Goal: Ask a question: Seek information or help from site administrators or community

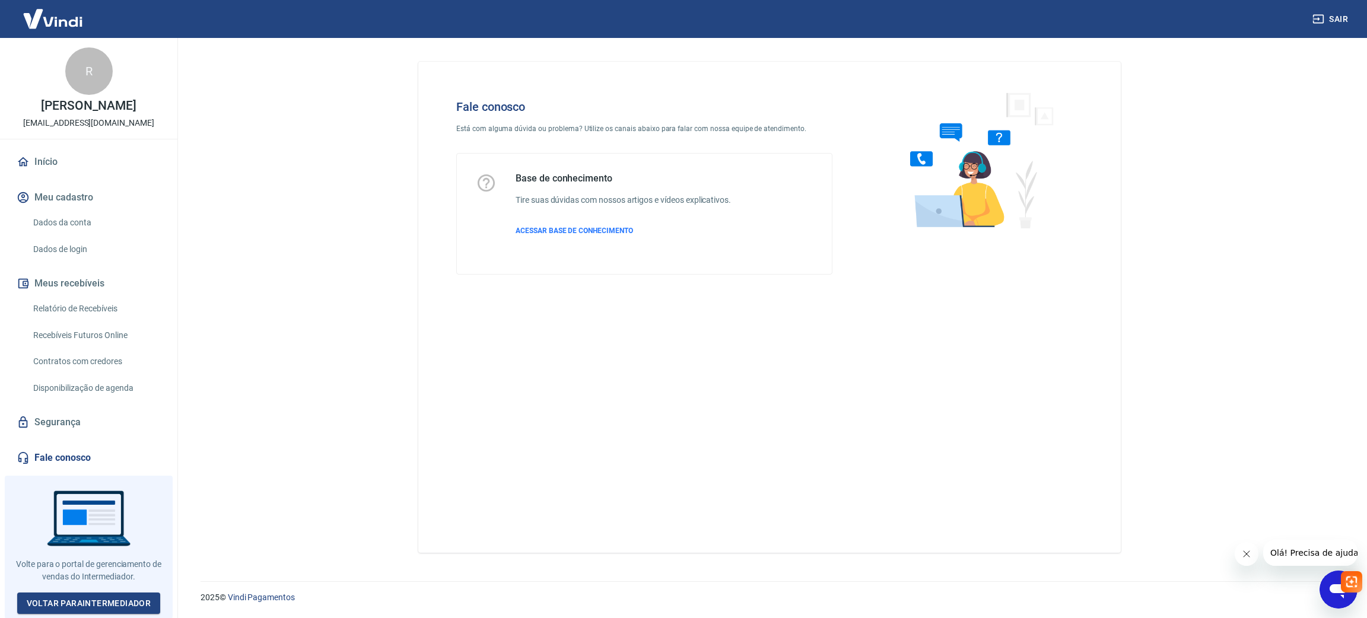
click at [1325, 598] on div "Abrir janela de mensagens" at bounding box center [1338, 590] width 36 height 36
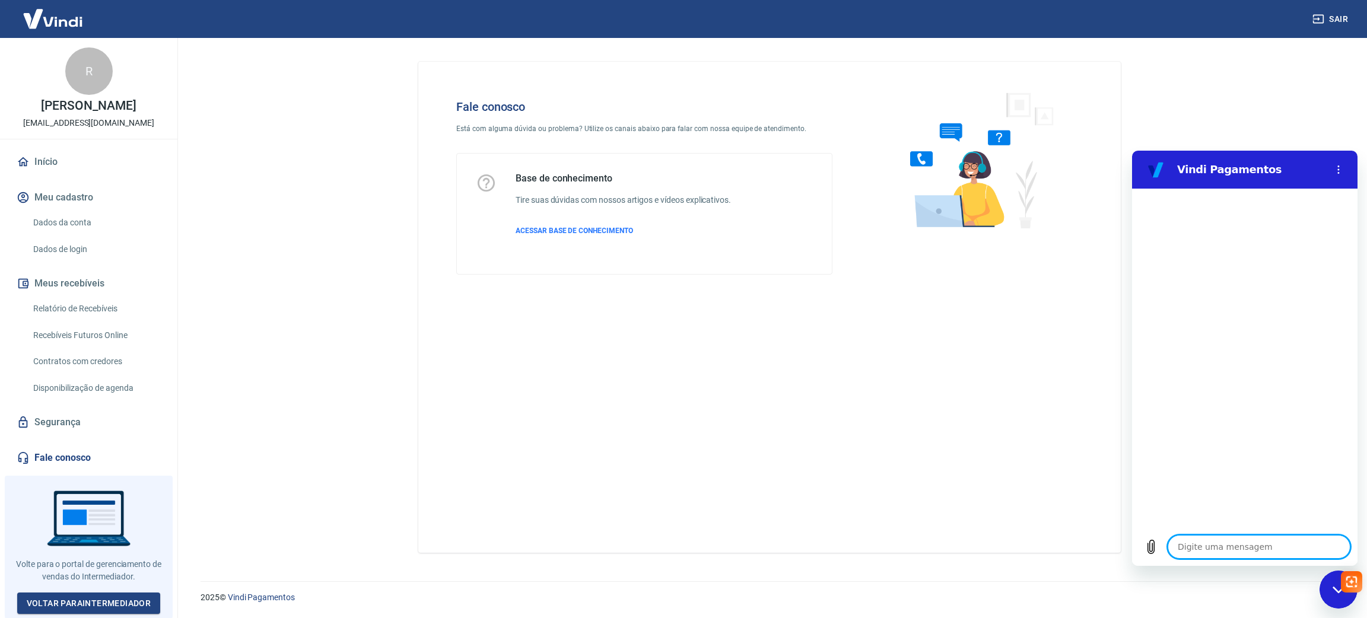
type textarea "x"
click at [1232, 556] on textarea at bounding box center [1258, 547] width 183 height 24
type textarea "V"
type textarea "x"
type textarea "Vo"
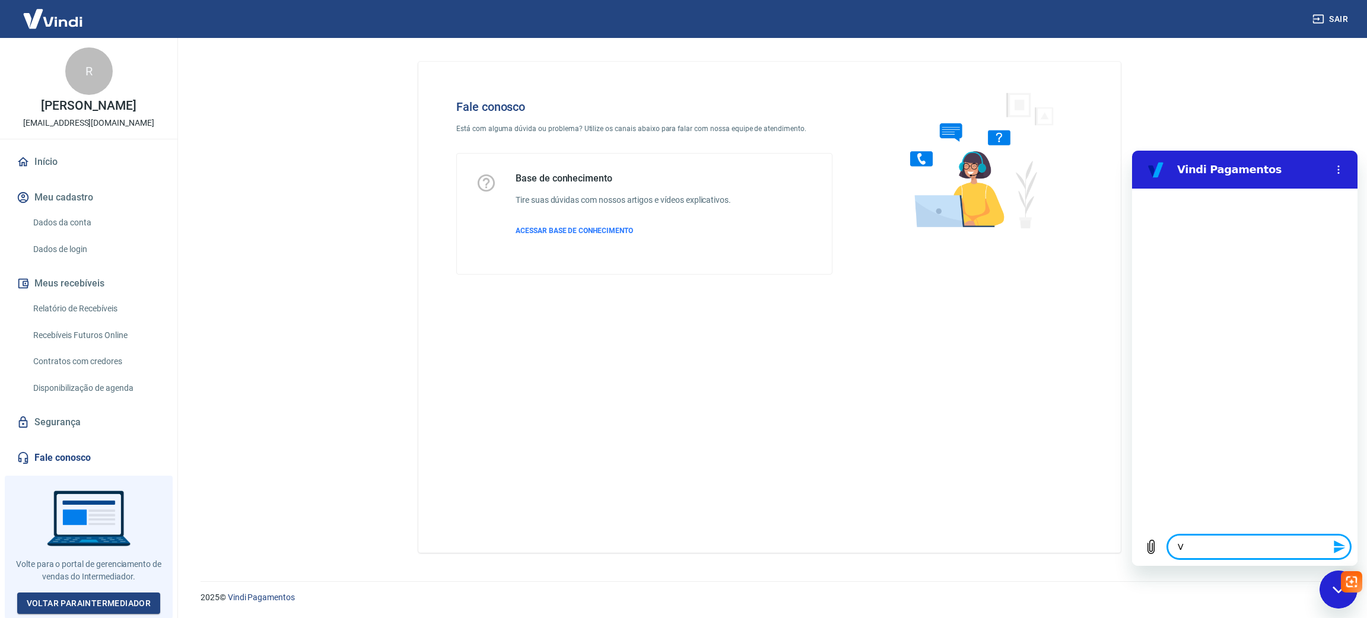
type textarea "x"
type textarea "Voc"
type textarea "x"
type textarea "Você"
type textarea "x"
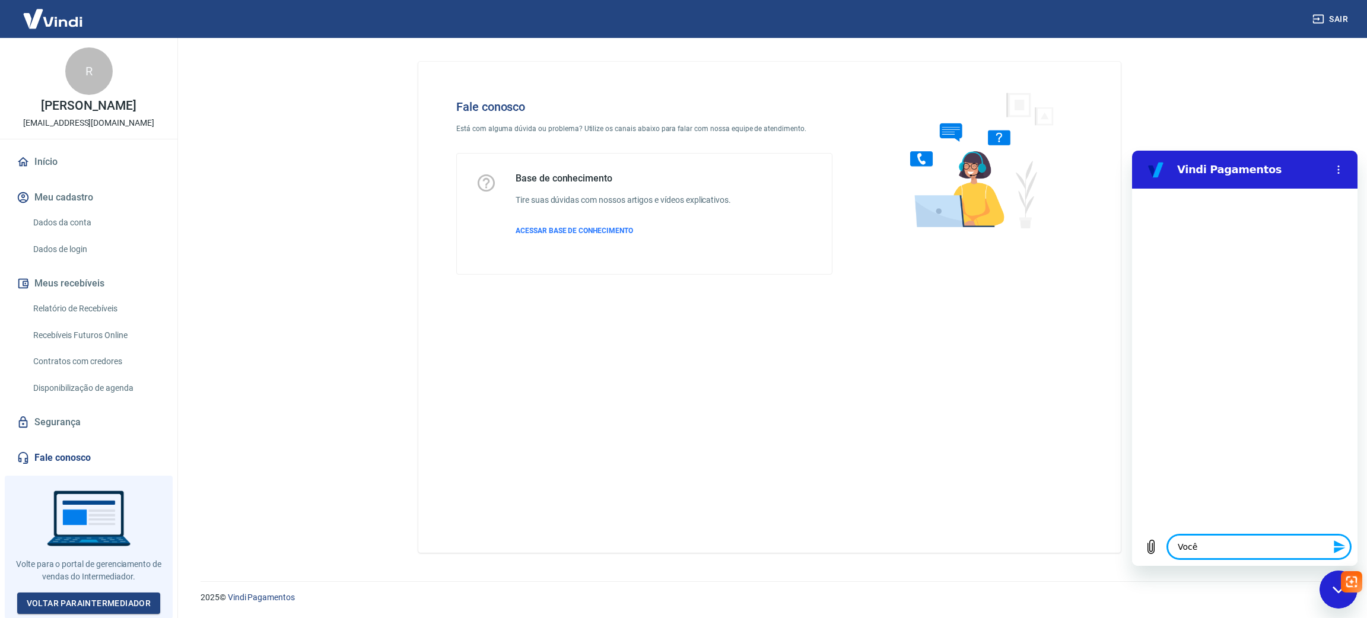
type textarea "Vocês"
type textarea "x"
type textarea "Vocês"
type textarea "x"
type textarea "Vocês e"
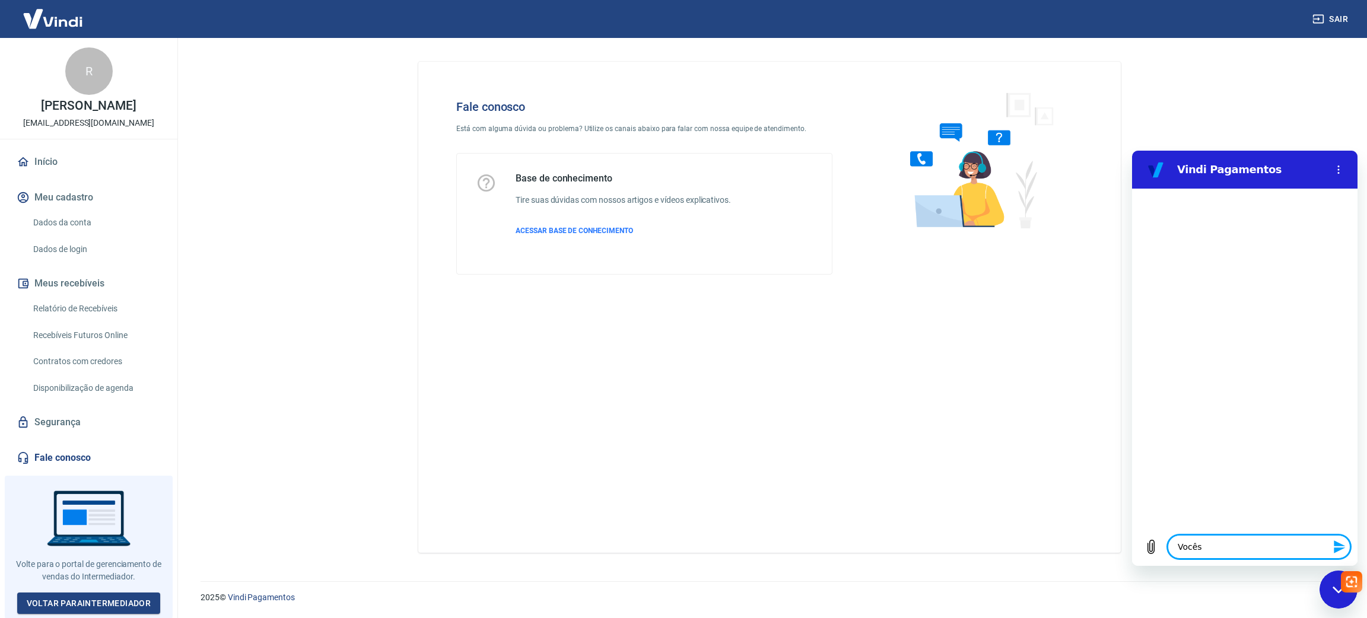
type textarea "x"
type textarea "Vocês es"
type textarea "x"
type textarea "Vocês est"
type textarea "x"
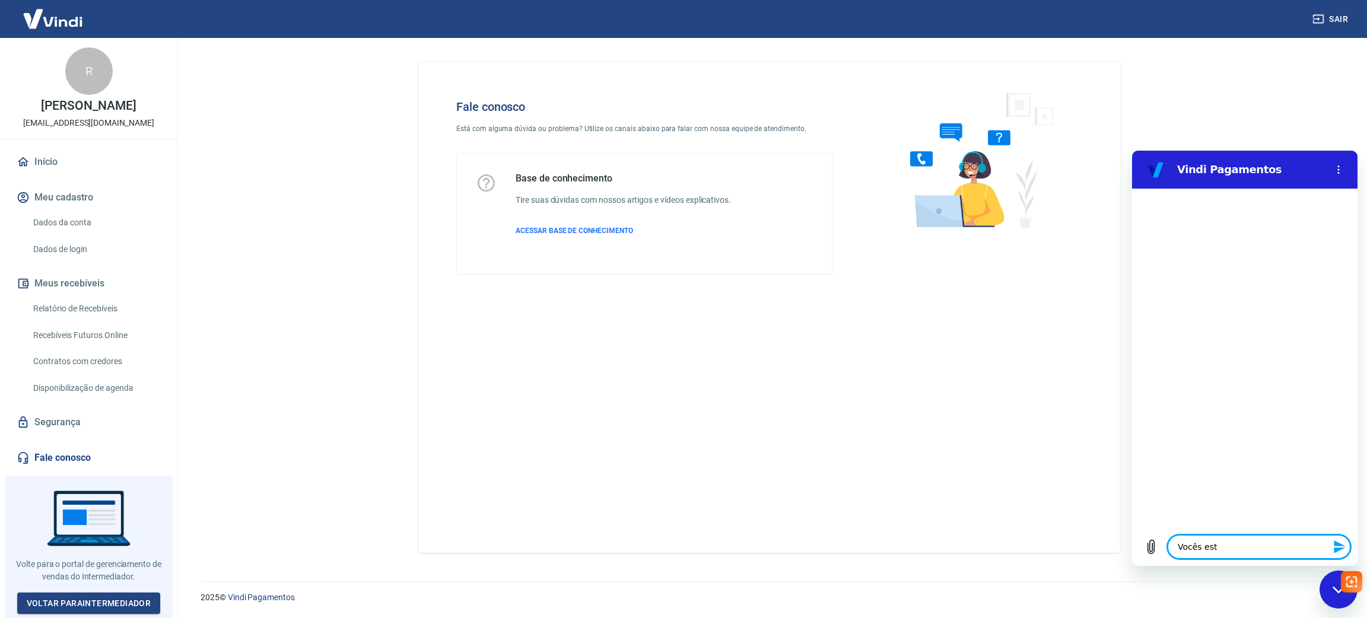
type textarea "Vocês est]"
type textarea "x"
type textarea "Vocês est]a"
type textarea "x"
type textarea "Vocês est]ao"
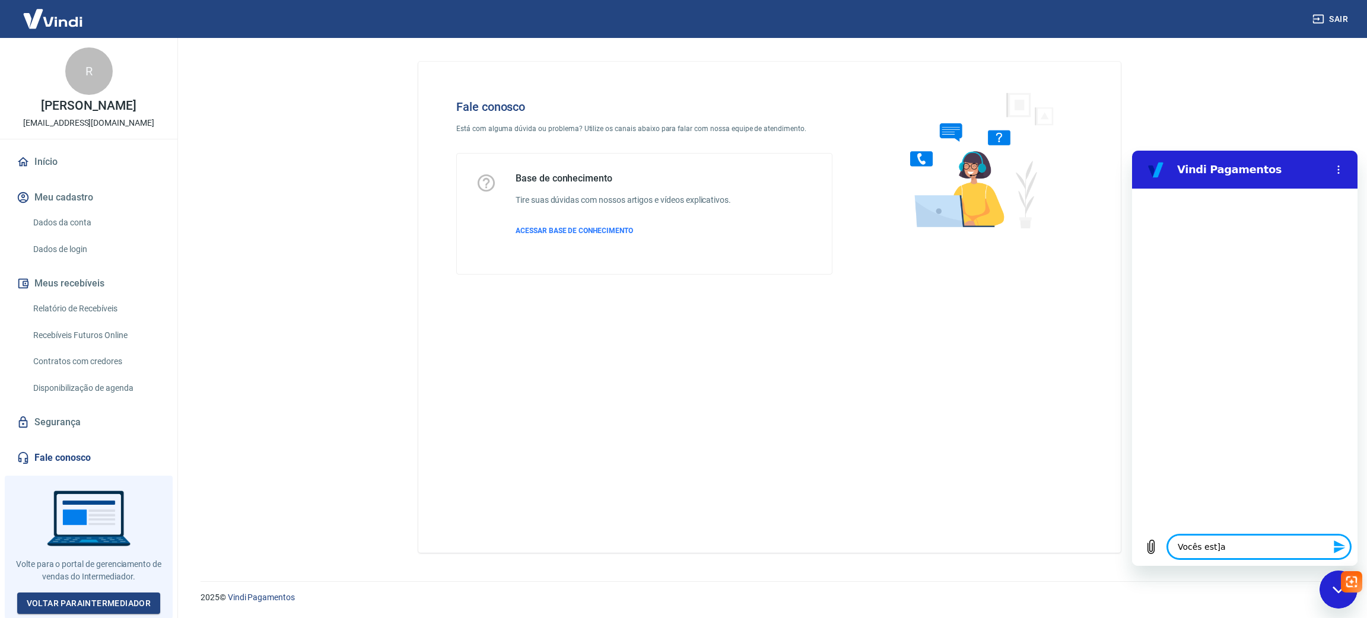
type textarea "x"
type textarea "Vocês est]ao"
type textarea "x"
type textarea "Vocês est]ao c"
type textarea "x"
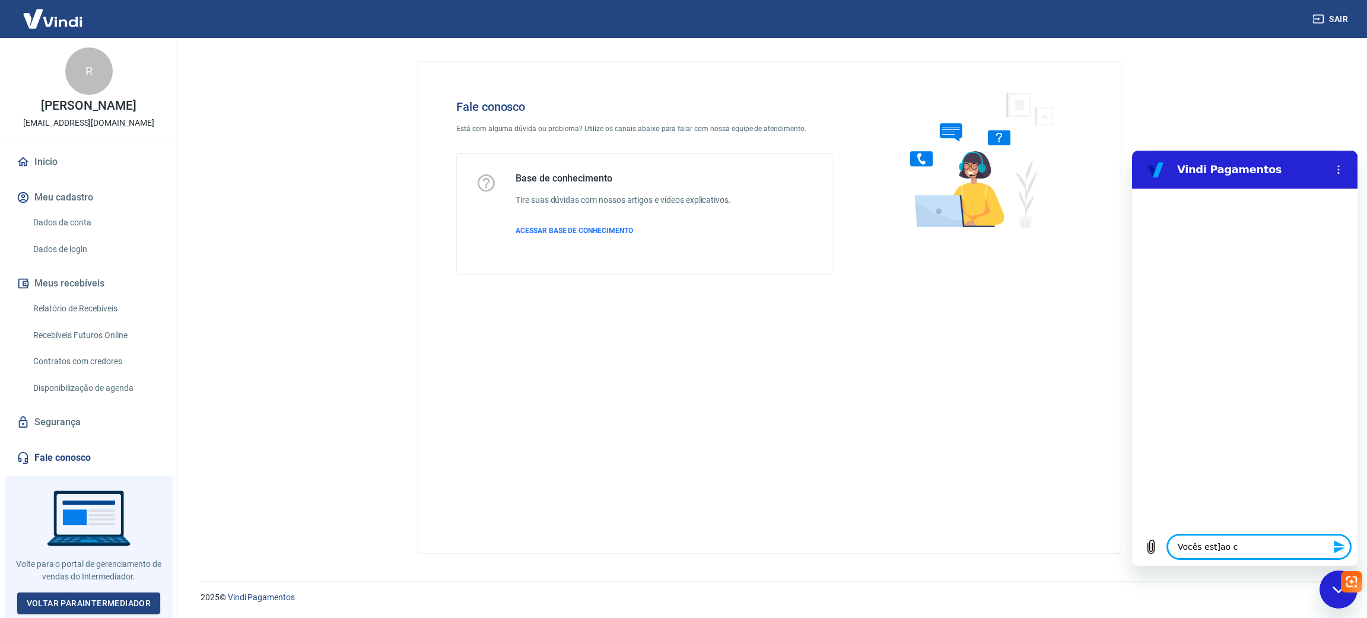
type textarea "Vocês est]ao co"
type textarea "x"
type textarea "Vocês est]ao cob"
type textarea "x"
type textarea "Vocês est]ao cobr"
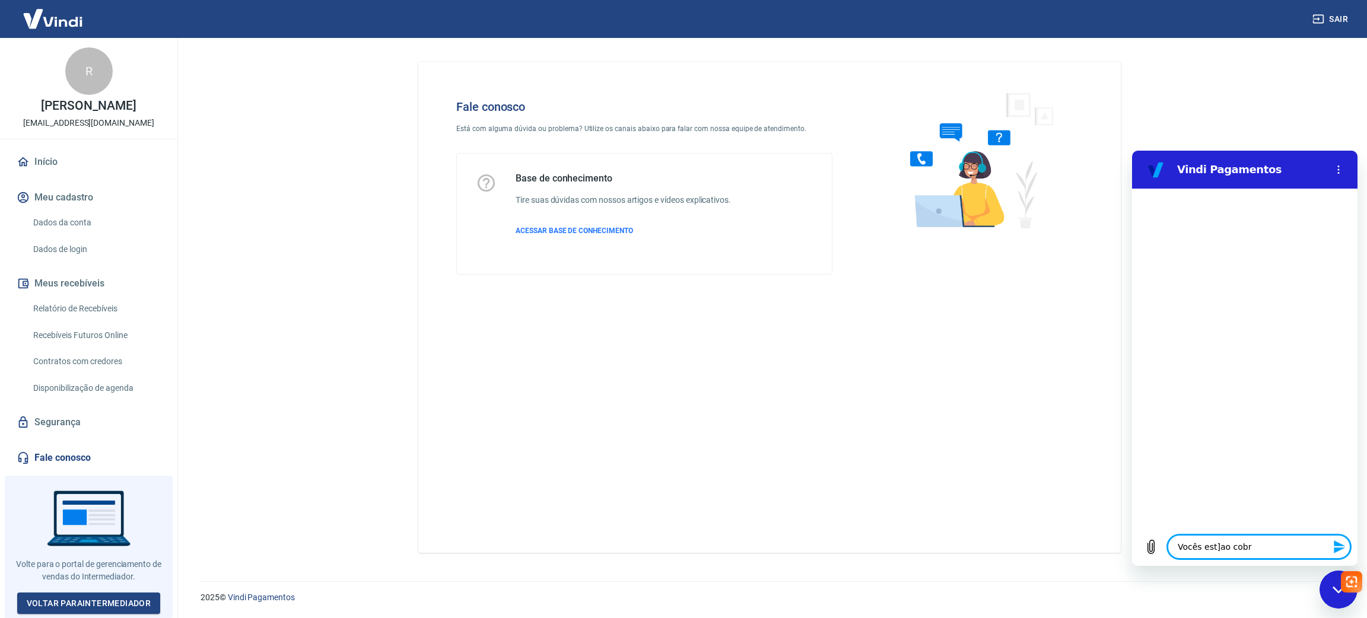
type textarea "x"
type textarea "Vocês est]ao cobra"
type textarea "x"
type textarea "Vocês est]ao cobran"
type textarea "x"
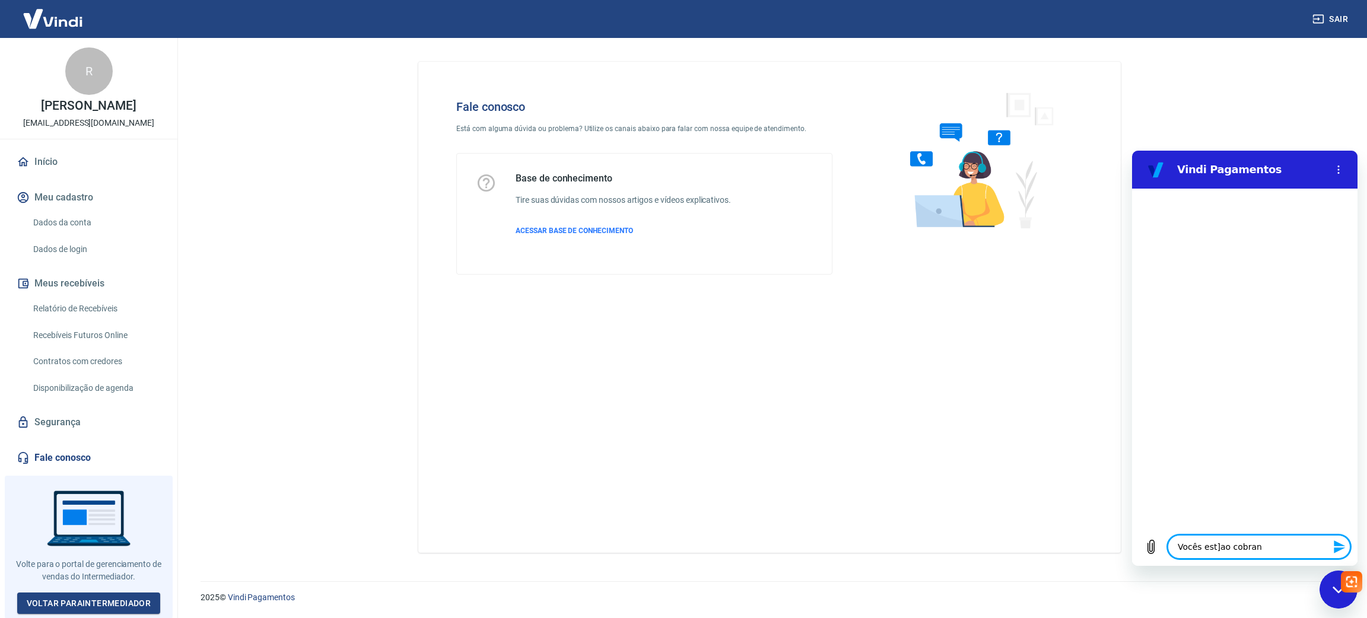
type textarea "Vocês est]ao cobrand"
type textarea "x"
type textarea "Vocês est]ao cobrando"
type textarea "x"
type textarea "Vocês est]ao cobrando"
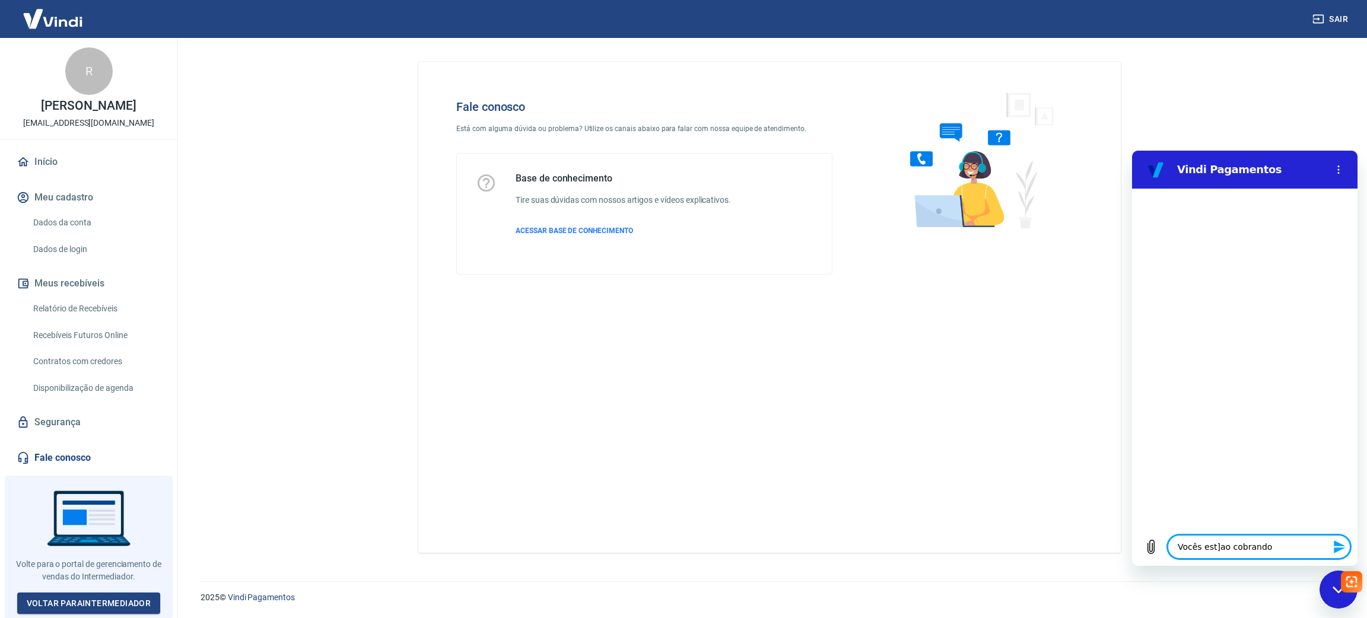
type textarea "x"
type textarea "Vocês est]ao cobrando u"
type textarea "x"
type textarea "Vocês est]ao cobrando um"
type textarea "x"
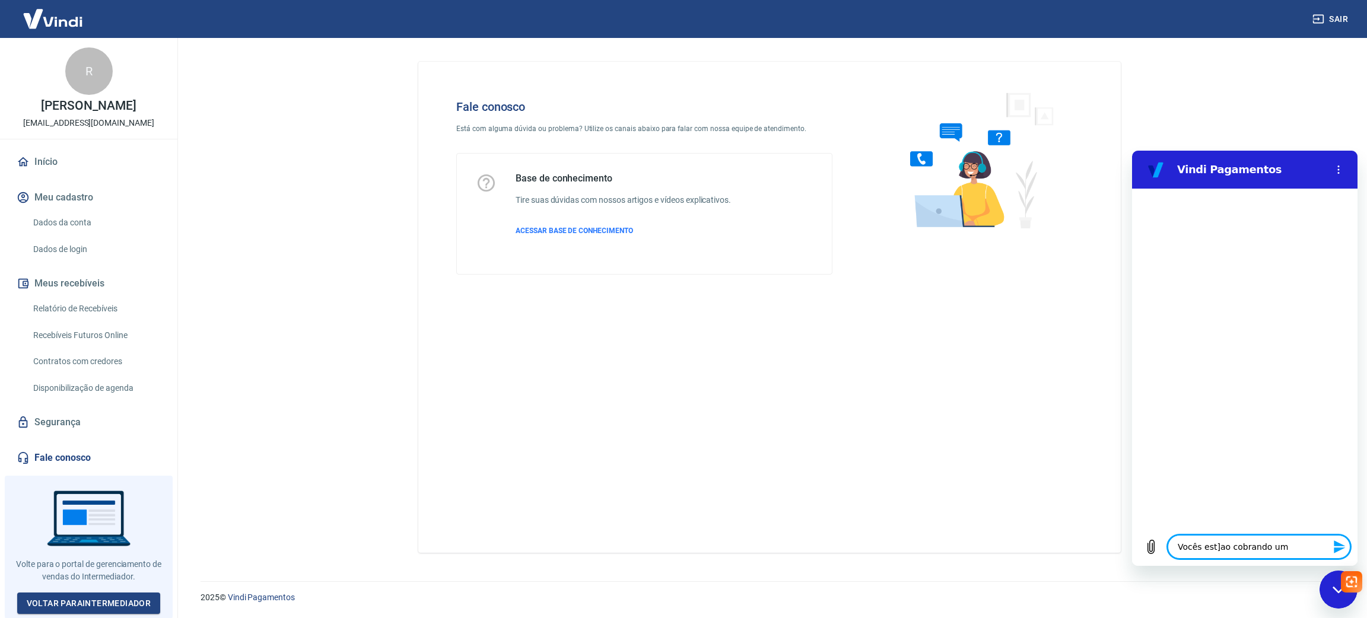
type textarea "Vocês est]ao cobrando uma"
type textarea "x"
type textarea "Vocês est]ao cobrando uma"
type textarea "x"
type textarea "Vocês est]ao cobrando uma t"
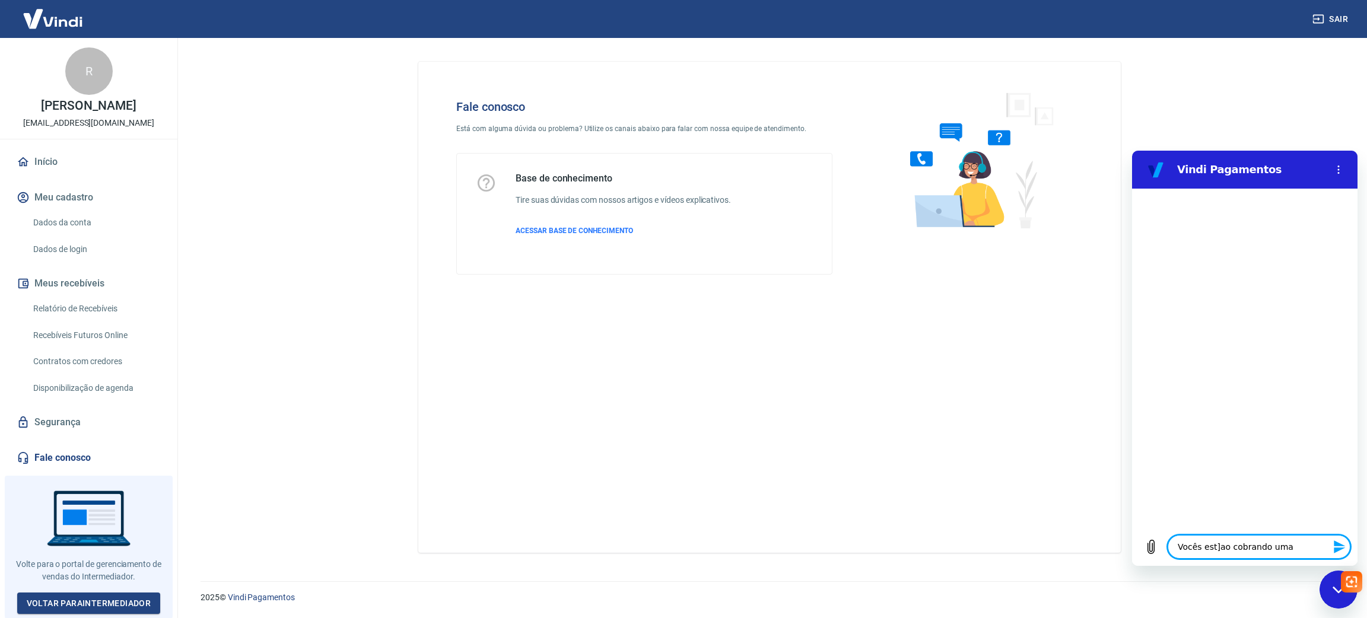
type textarea "x"
type textarea "Vocês est]ao cobrando uma ta"
type textarea "x"
type textarea "Vocês est]ao cobrando uma tax"
type textarea "x"
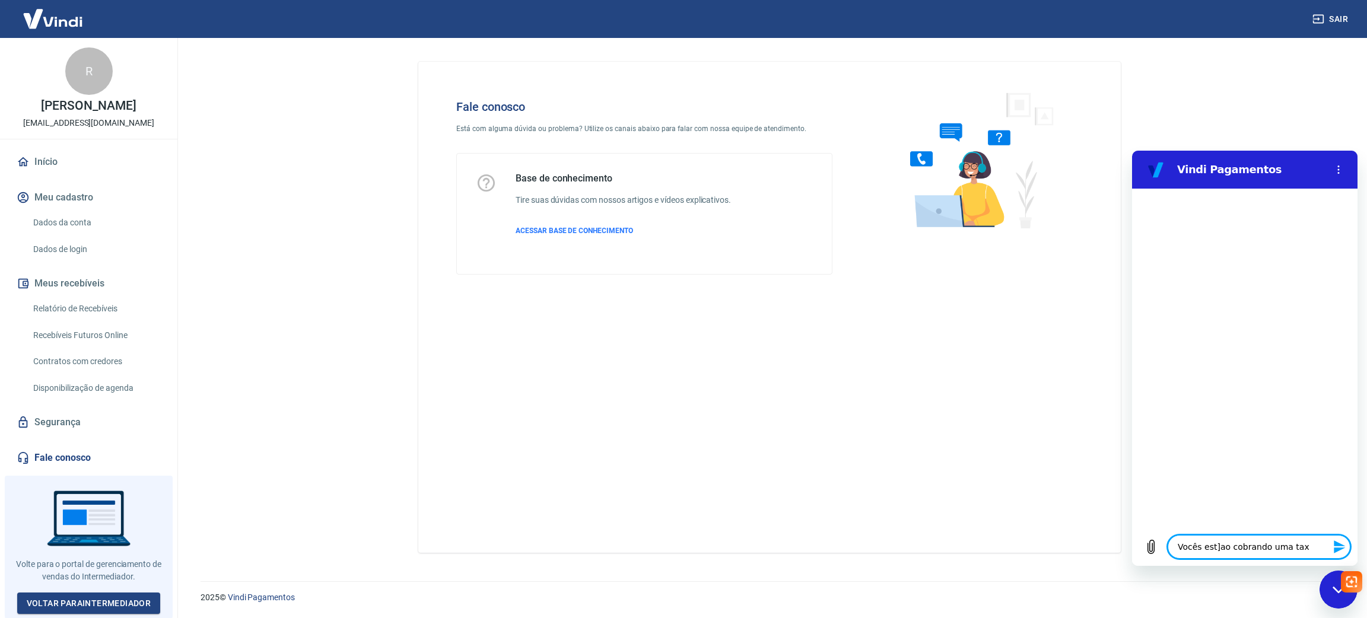
type textarea "Vocês est]ao cobrando uma taxa"
type textarea "x"
type textarea "Vocês est]ao cobrando uma taxa"
type textarea "x"
type textarea "Vocês est]ao cobrando uma taxa n"
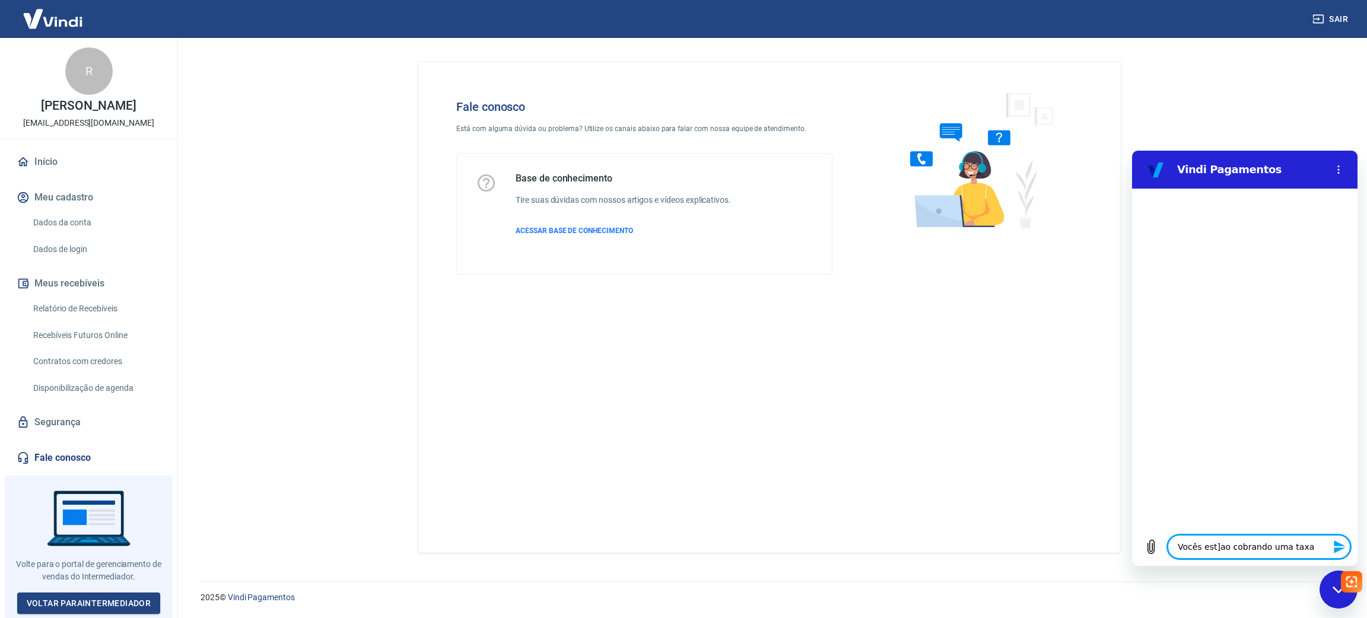
type textarea "x"
type textarea "Vocês est]ao cobrando uma taxa no"
type textarea "x"
type textarea "Vocês est]ao cobrando uma taxa no"
type textarea "x"
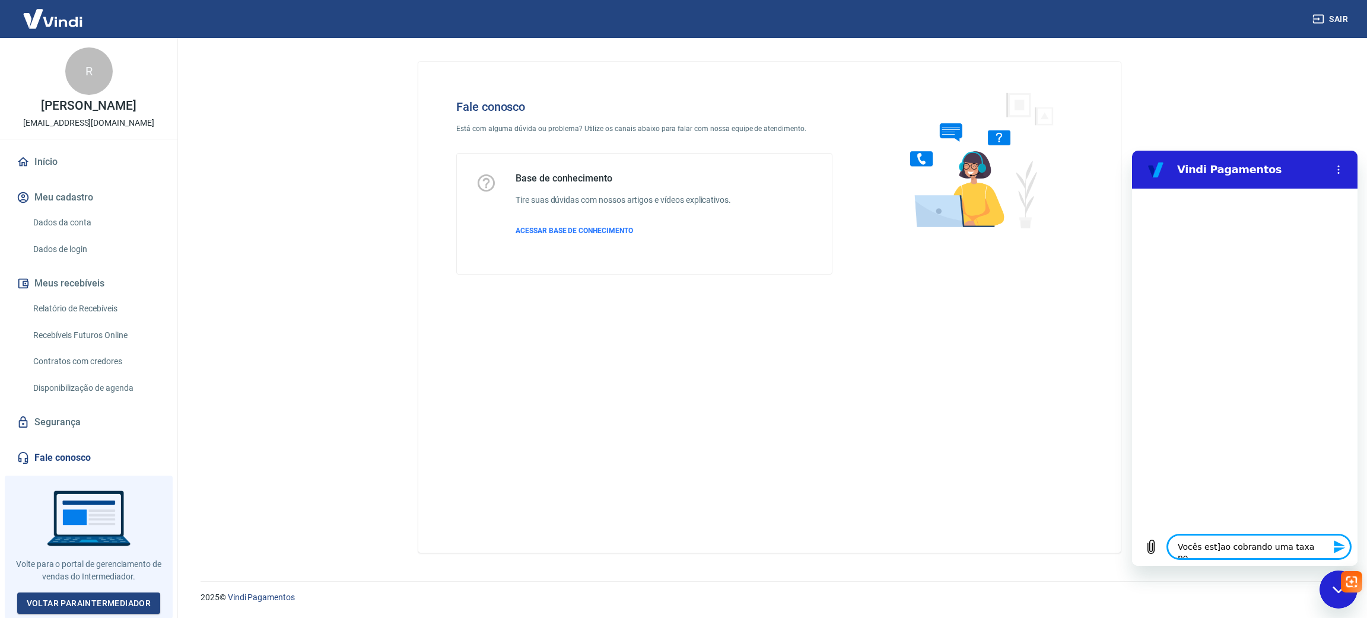
type textarea "Vocês est]ao cobrando uma taxa no c"
type textarea "x"
type textarea "Vocês est]ao cobrando uma taxa no ca"
type textarea "x"
type textarea "Vocês est]ao cobrando uma taxa no can"
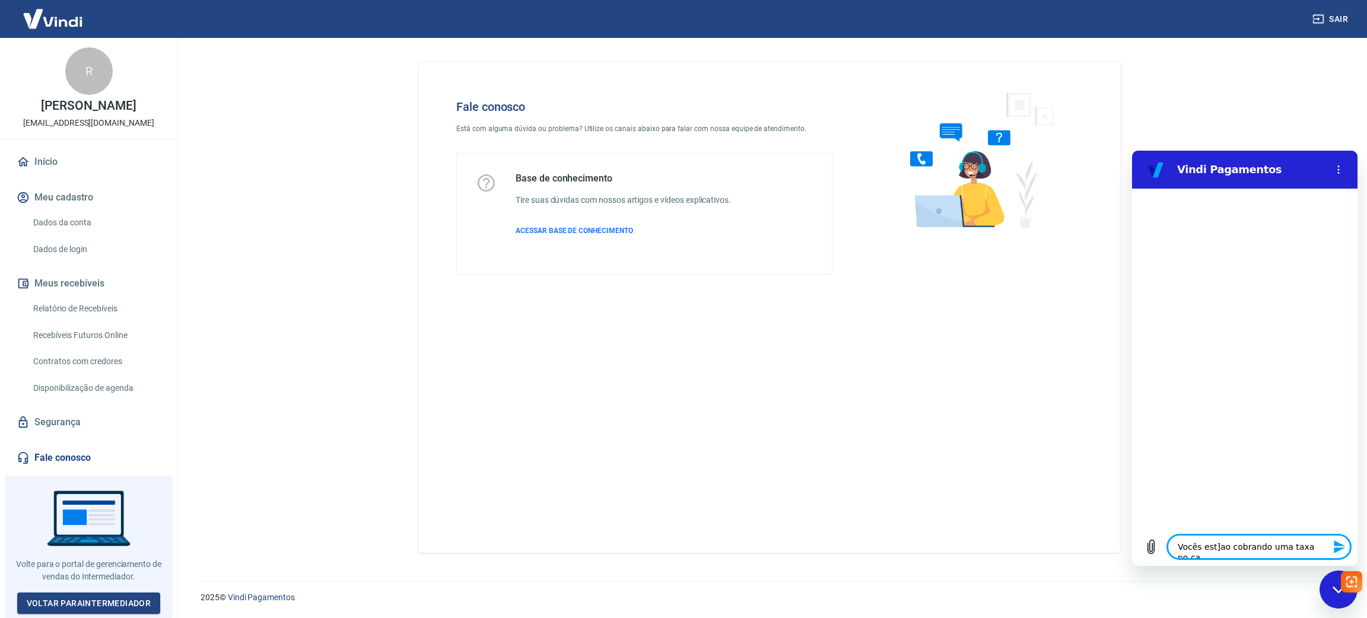
type textarea "x"
type textarea "Vocês est]ao cobrando uma taxa no canc"
type textarea "x"
type textarea "Vocês est]ao cobrando uma taxa no cance"
type textarea "x"
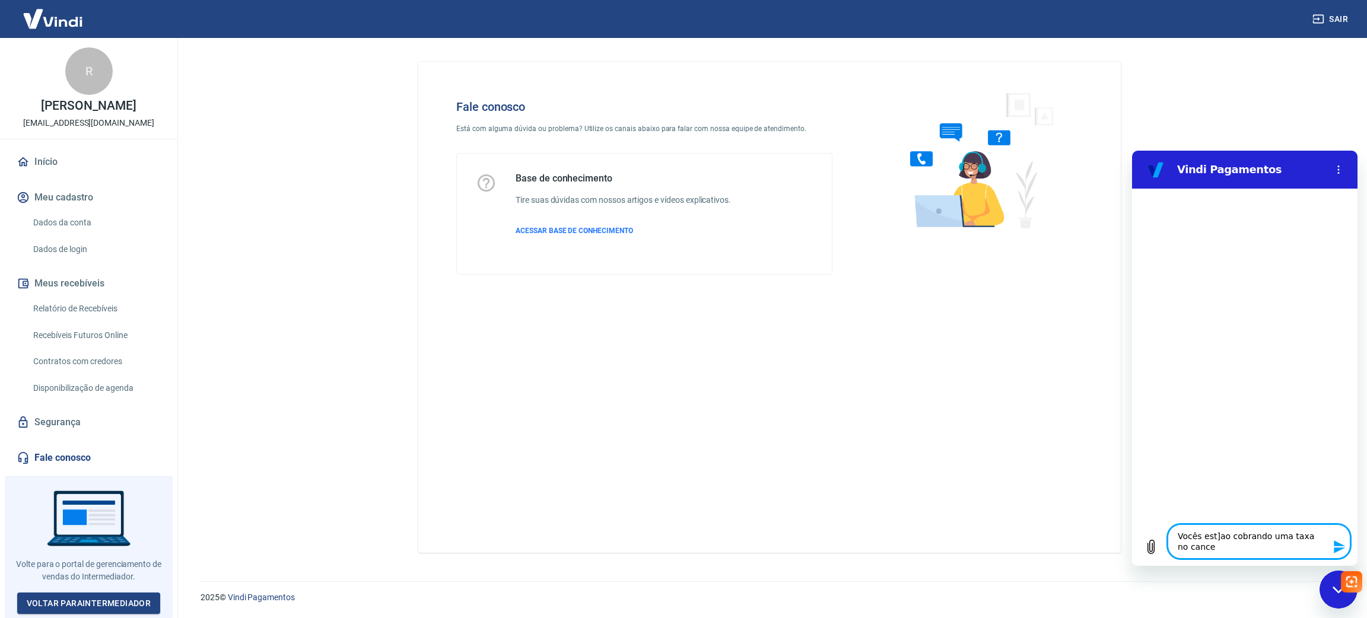
type textarea "Vocês est]ao cobrando uma taxa no cancel"
type textarea "x"
type textarea "Vocês est]ao cobrando uma taxa no cancela"
type textarea "x"
type textarea "Vocês est]ao cobrando uma taxa no cancelam"
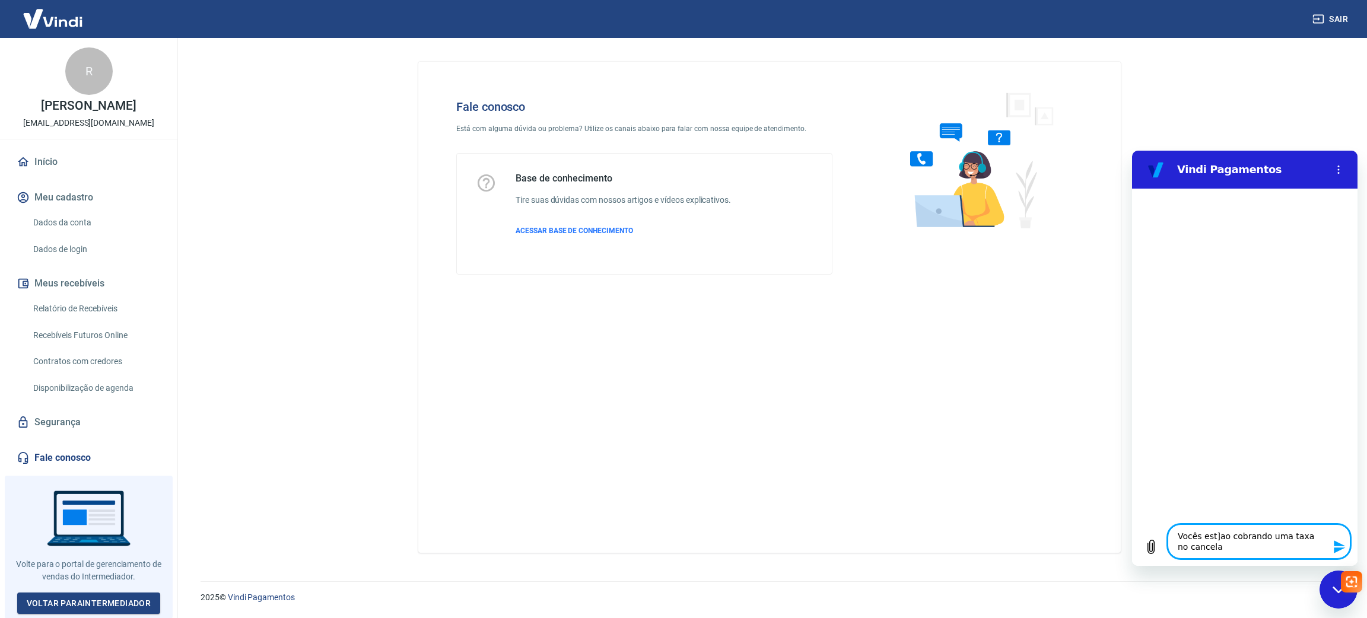
type textarea "x"
type textarea "Vocês est]ao cobrando uma taxa no cancelame"
type textarea "x"
type textarea "Vocês est]ao cobrando uma taxa no cancelamen"
type textarea "x"
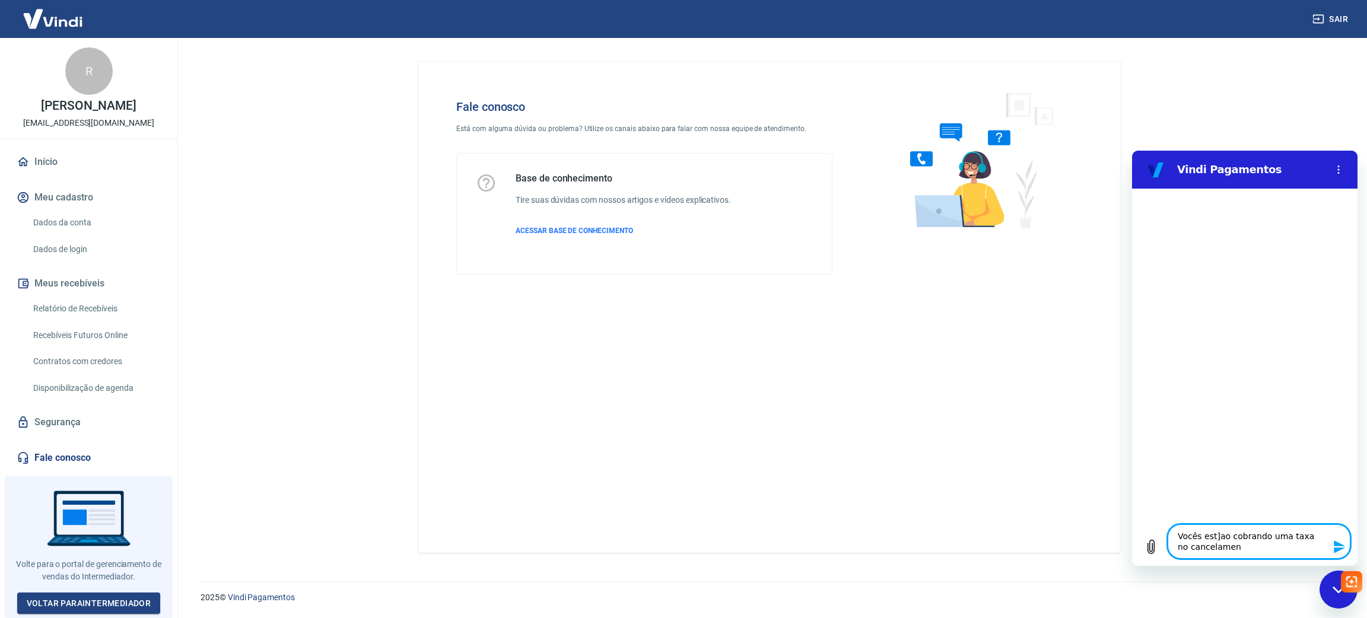
type textarea "Vocês est]ao cobrando uma taxa no cancelament"
type textarea "x"
type textarea "Vocês est]ao cobrando uma taxa no cancelamento"
type textarea "x"
type textarea "Vocês est]ao cobrando uma taxa no cancelamento"
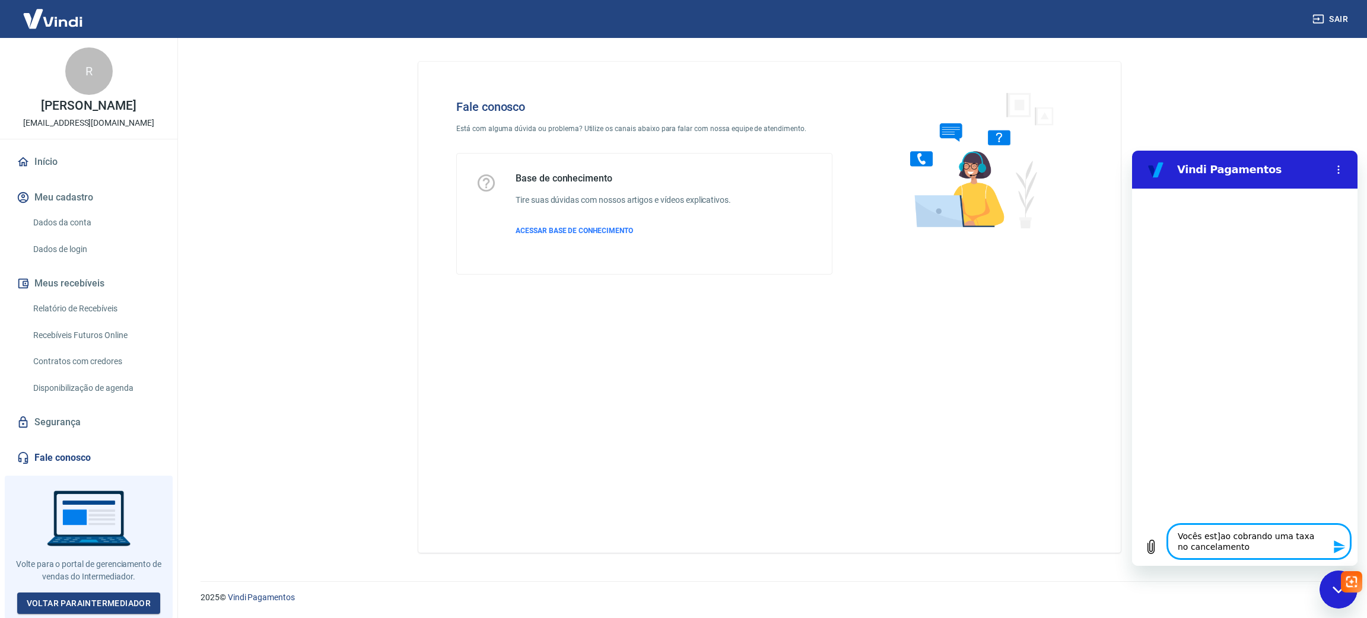
type textarea "x"
type textarea "Vocês est]ao cobrando uma taxa no cancelamento d"
type textarea "x"
type textarea "Vocês est]ao cobrando uma taxa no cancelamento do"
type textarea "x"
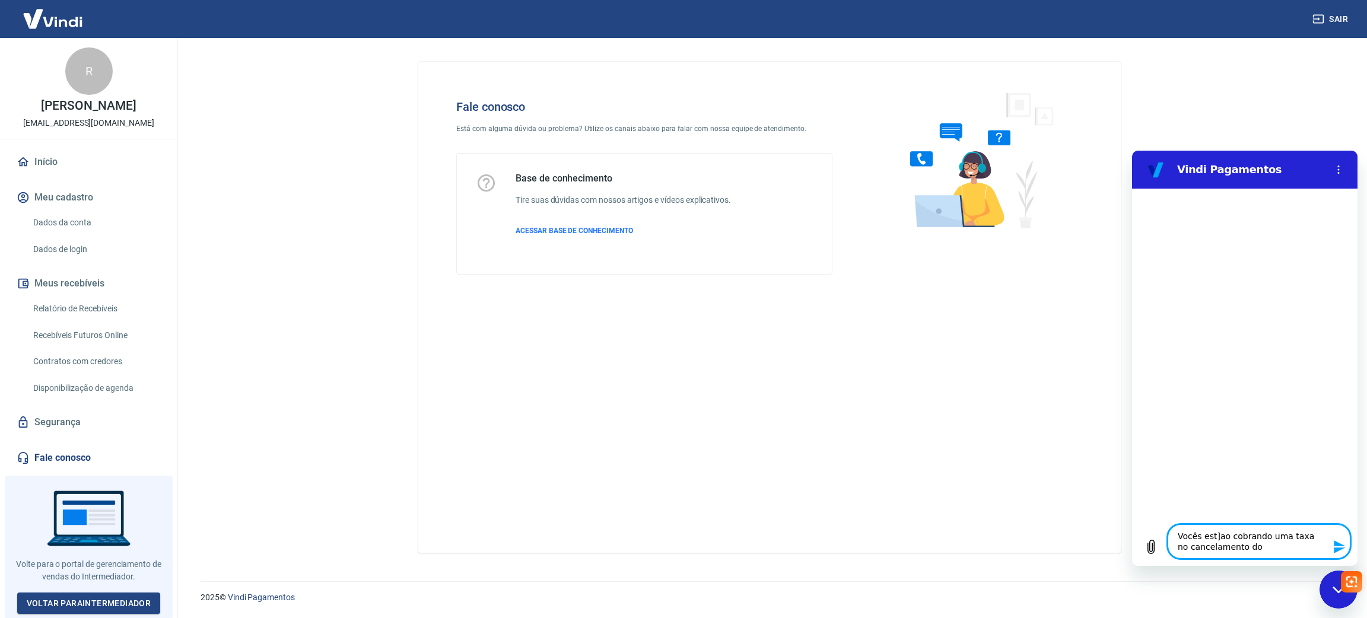
type textarea "Vocês est]ao cobrando uma taxa no cancelamento do"
type textarea "x"
type textarea "Vocês est]ao cobrando uma taxa no cancelamento do p"
type textarea "x"
type textarea "Vocês est]ao cobrando uma taxa no cancelamento do pe"
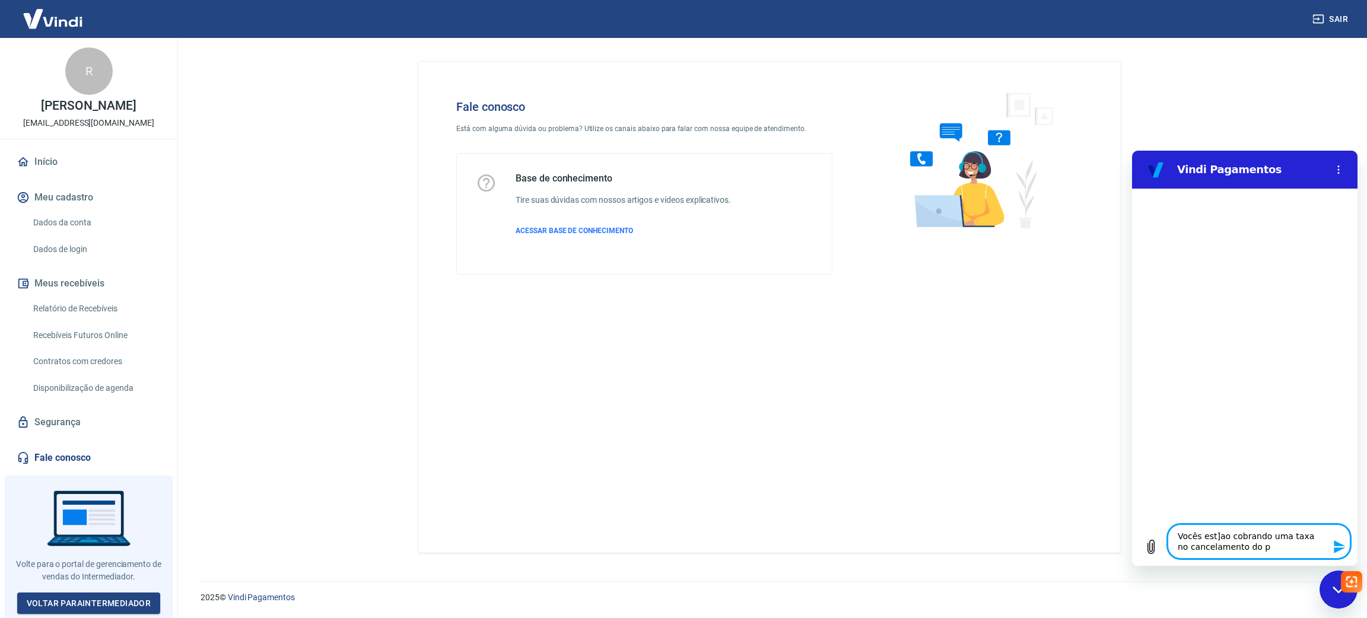
type textarea "x"
type textarea "Vocês est]ao cobrando uma taxa no cancelamento do ped"
type textarea "x"
type textarea "Vocês est]ao cobrando uma taxa no cancelamento do pedi"
type textarea "x"
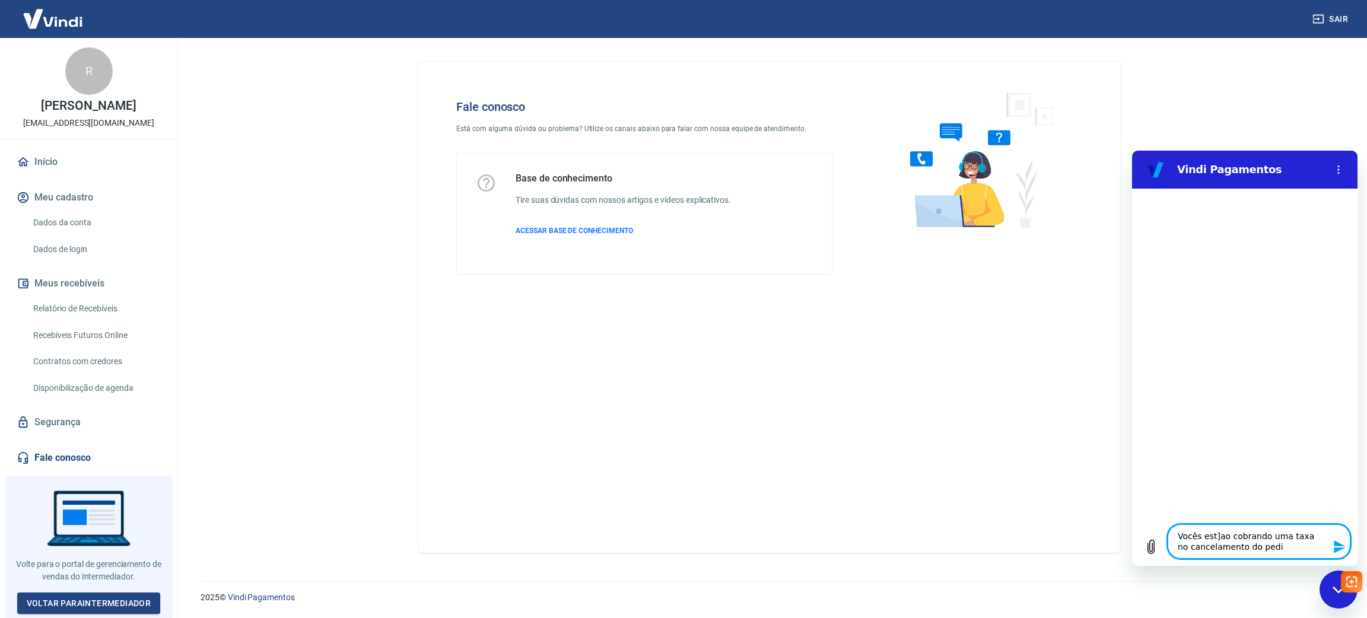
type textarea "Vocês est]ao cobrando uma taxa no cancelamento do pedid"
type textarea "x"
type textarea "Vocês est]ao cobrando uma taxa no cancelamento do pedido"
type textarea "x"
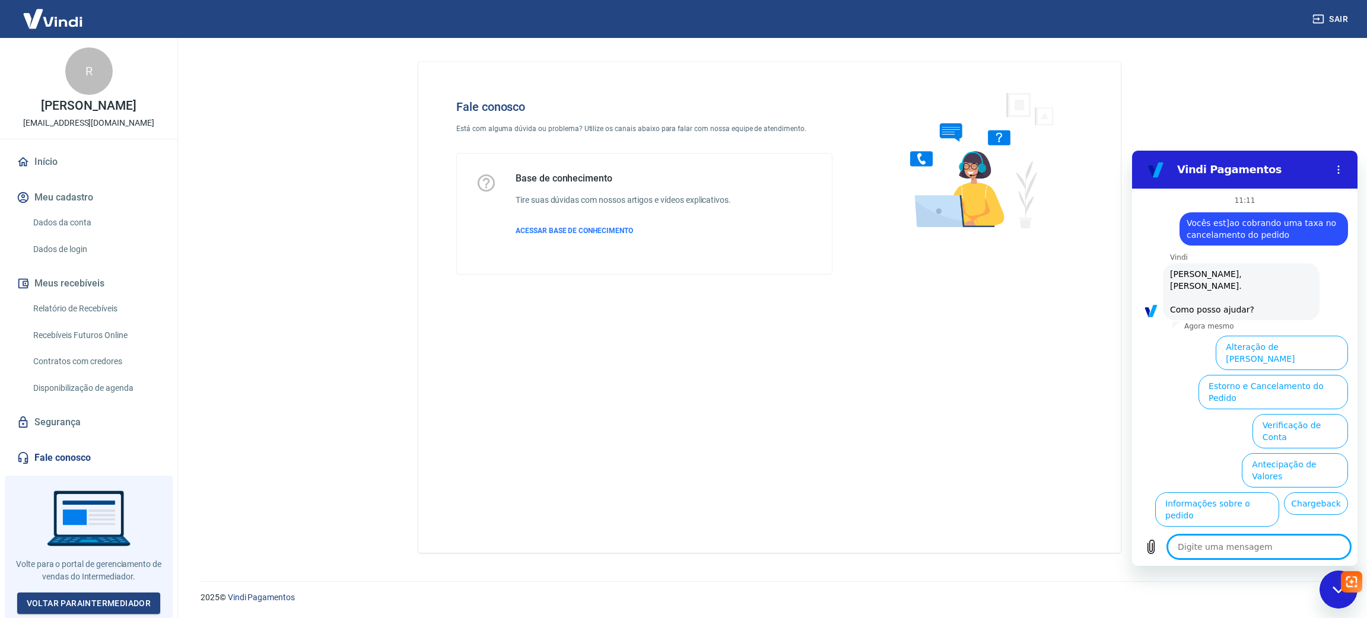
scroll to position [42, 0]
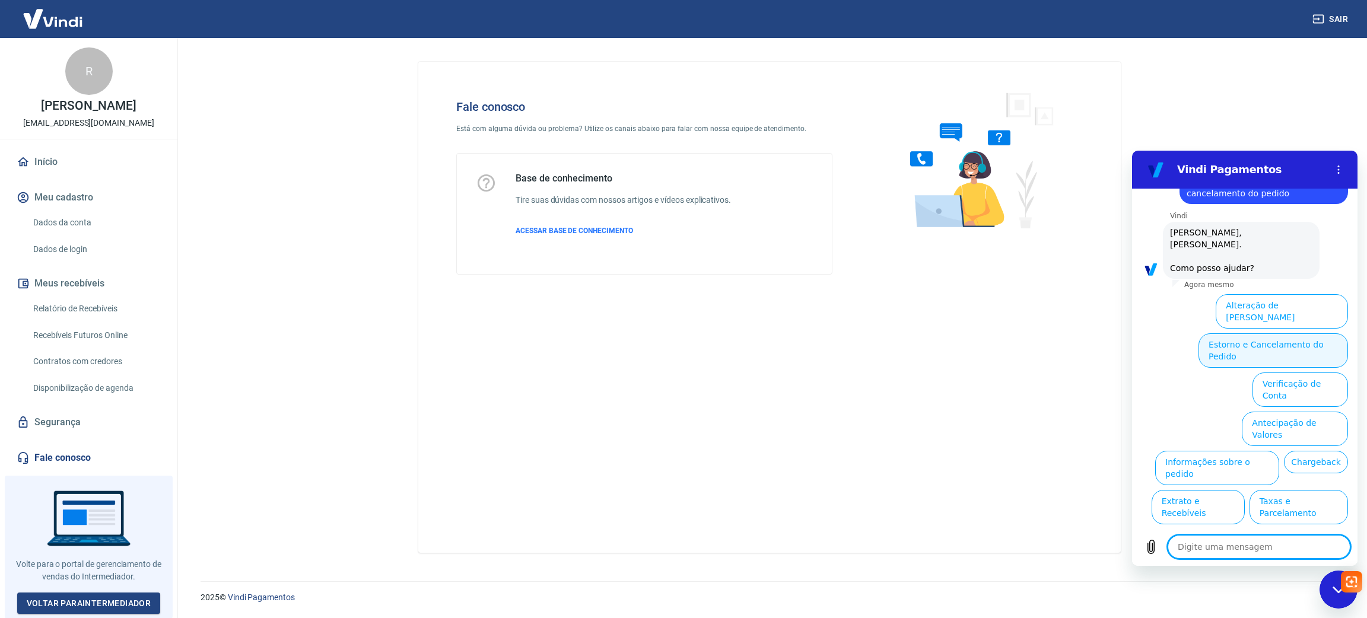
click at [1272, 333] on button "Estorno e Cancelamento do Pedido" at bounding box center [1272, 350] width 149 height 34
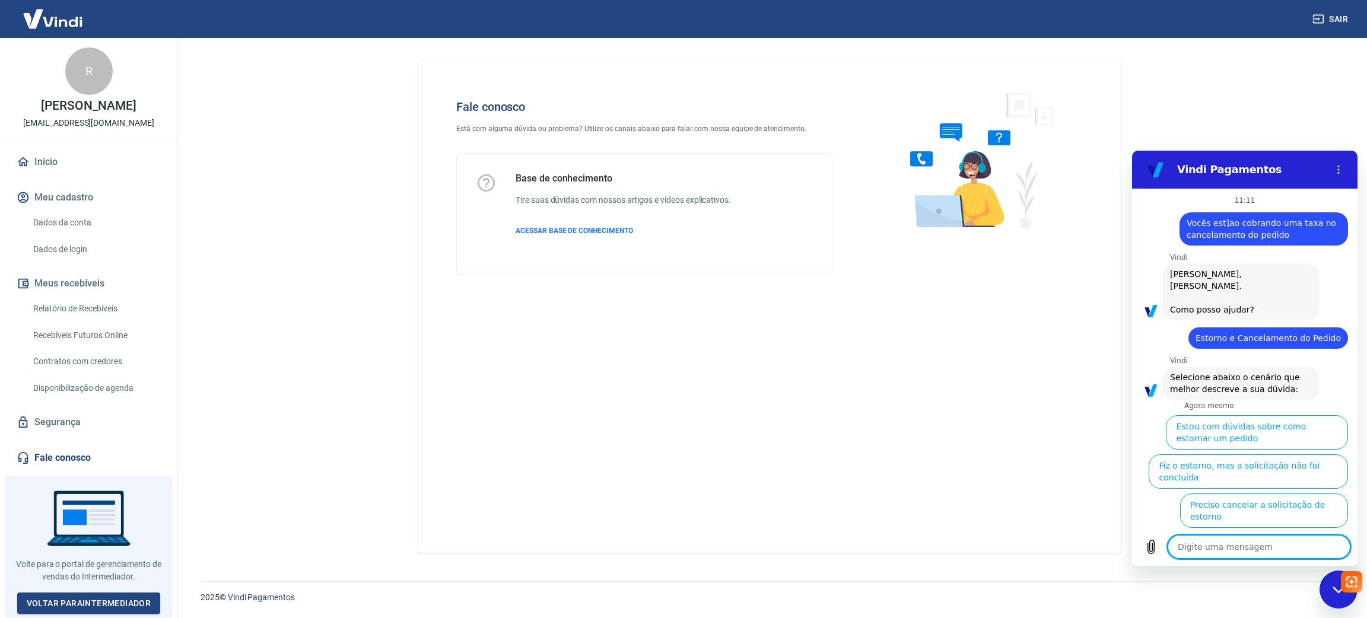
scroll to position [74, 0]
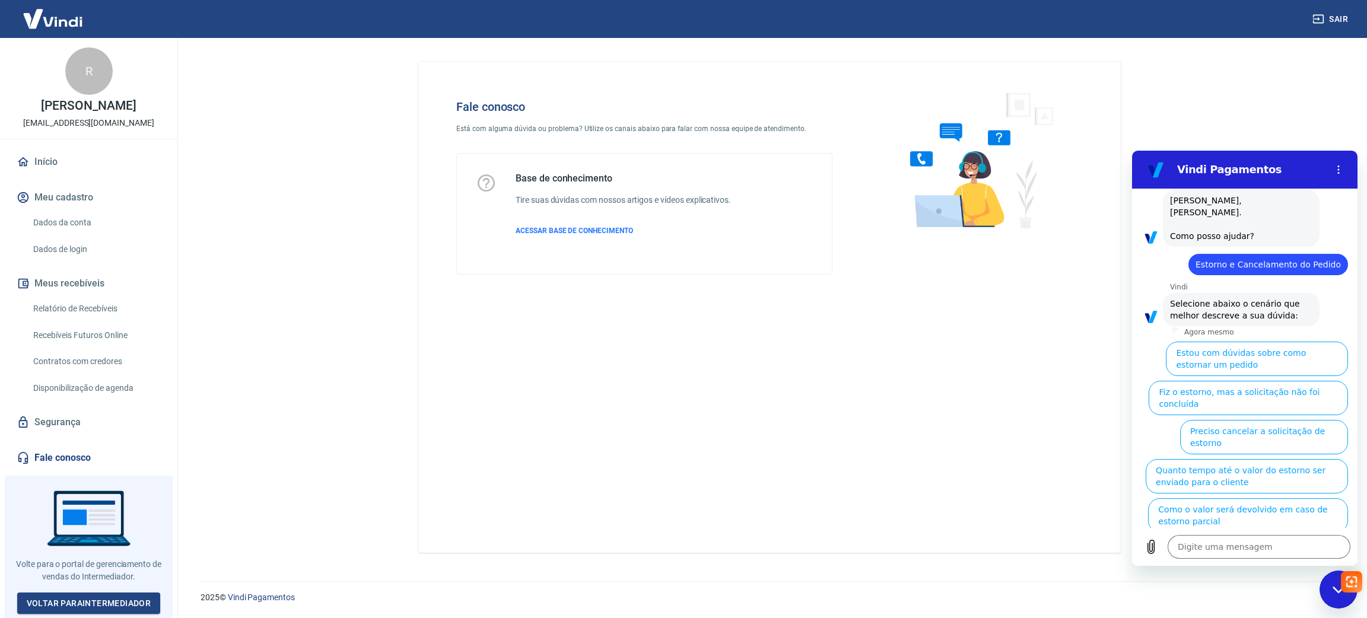
click at [1266, 537] on button "Fiz o estorno, mas a taxa não foi devolvida" at bounding box center [1260, 554] width 176 height 34
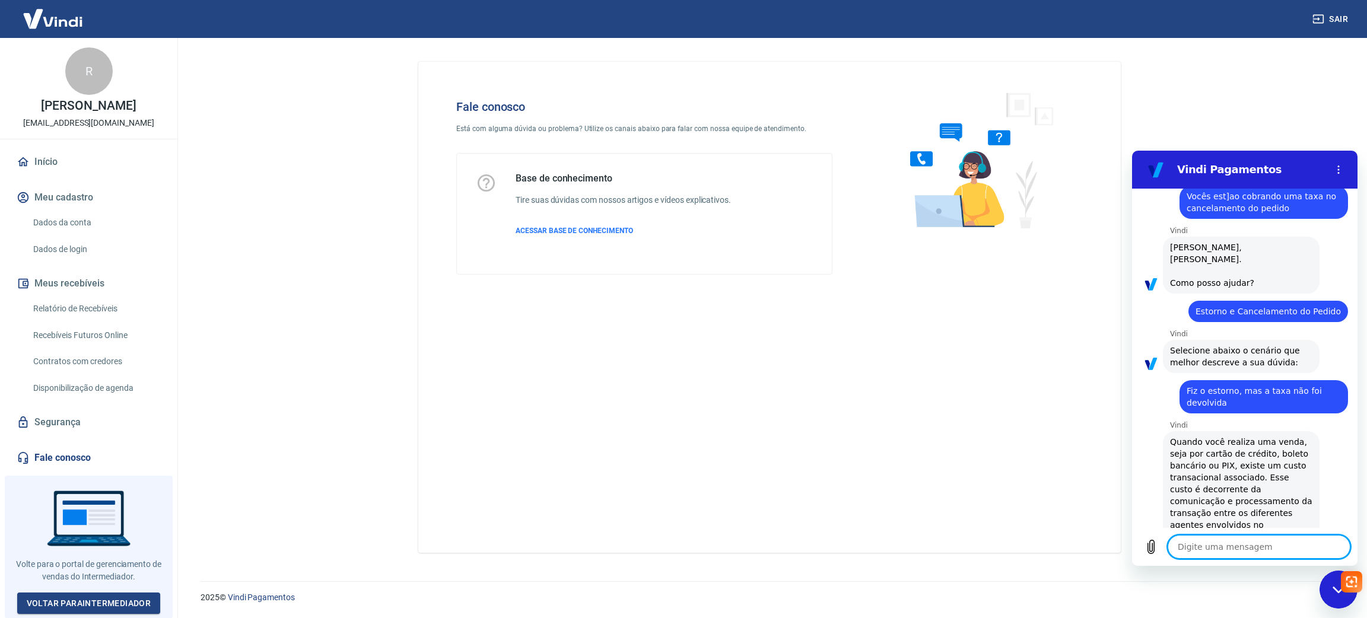
scroll to position [24, 0]
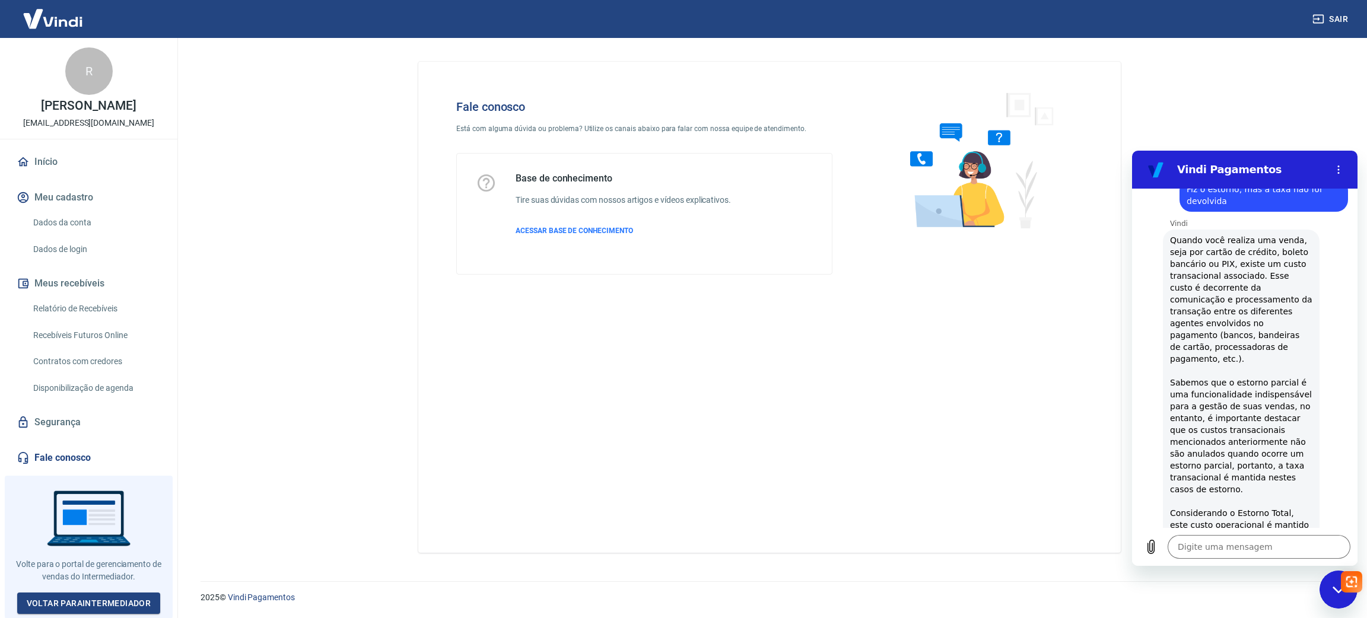
scroll to position [230, 0]
click at [1259, 510] on span "Quando você realiza uma venda, seja por cartão de crédito, boleto bancário ou P…" at bounding box center [1241, 452] width 142 height 439
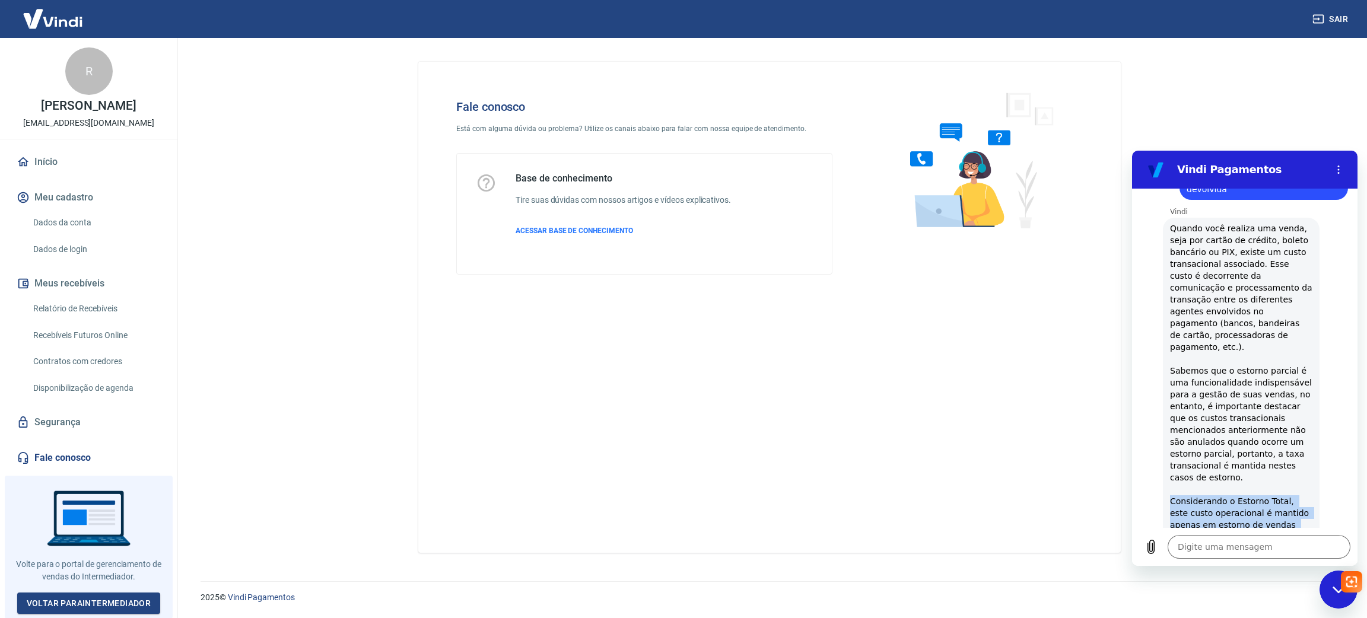
scroll to position [244, 0]
click at [1259, 510] on span "Quando você realiza uma venda, seja por cartão de crédito, boleto bancário ou P…" at bounding box center [1241, 438] width 142 height 439
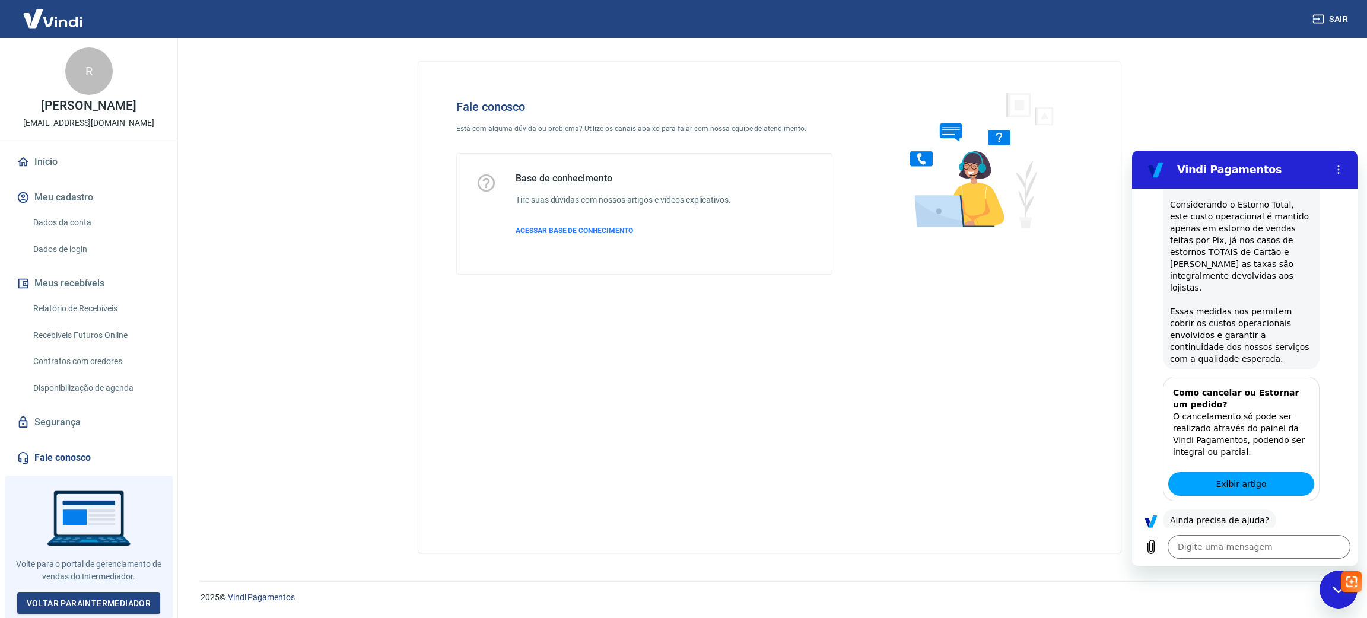
scroll to position [545, 0]
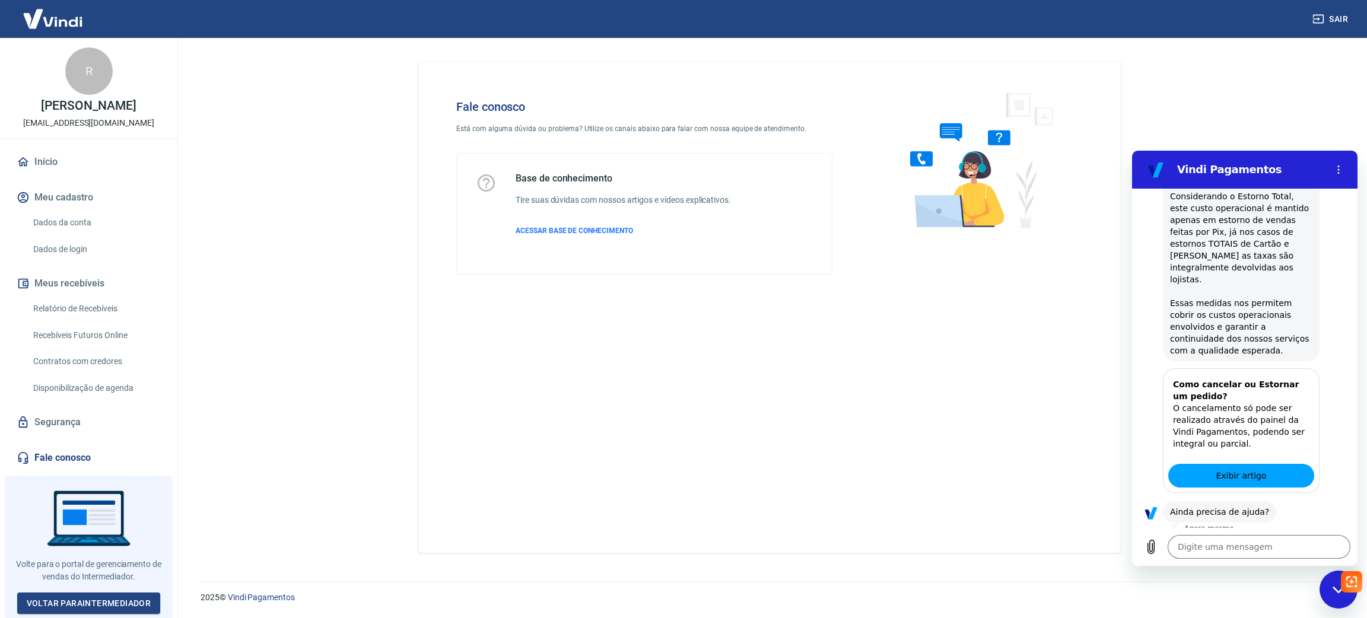
click at [1272, 538] on button "Sim" at bounding box center [1289, 549] width 34 height 23
type textarea "x"
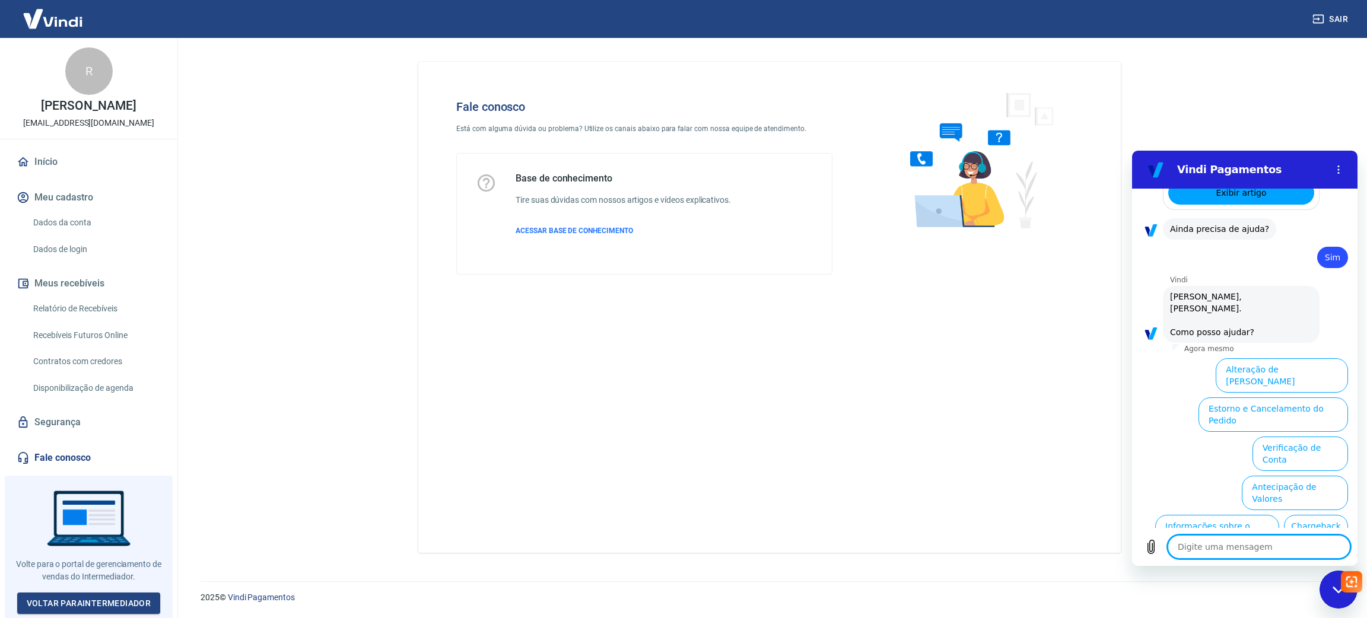
scroll to position [857, 0]
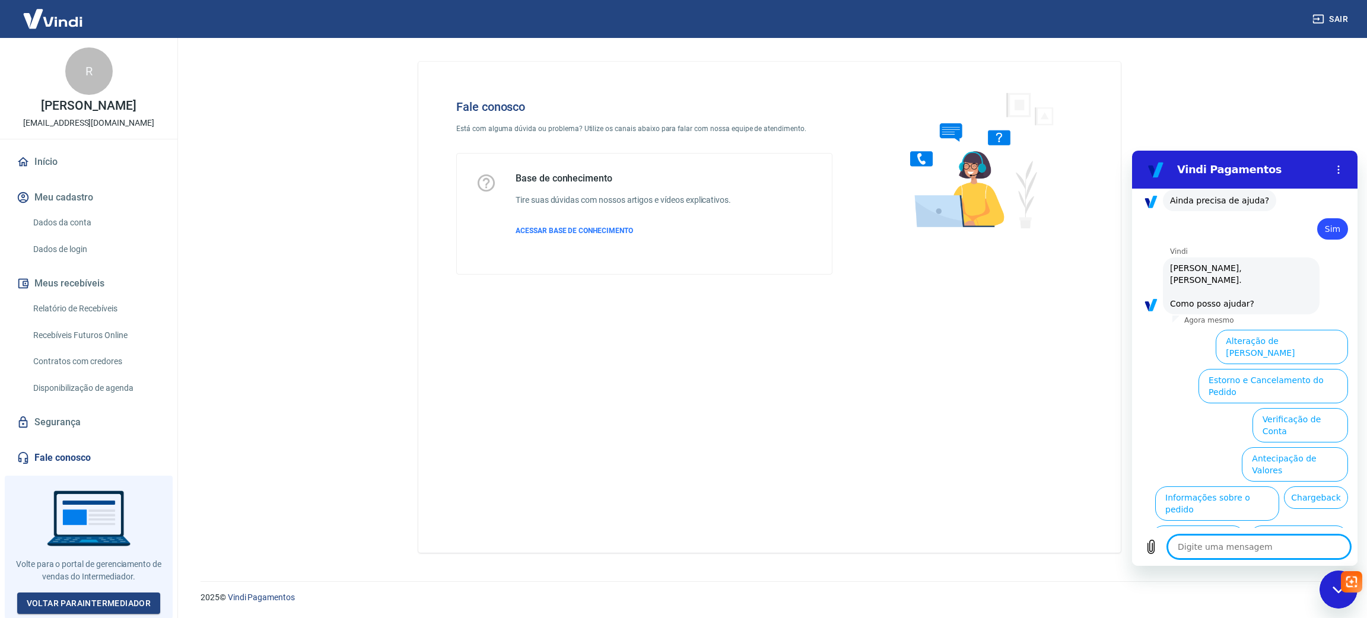
click at [1243, 546] on textarea at bounding box center [1258, 547] width 183 height 24
type textarea "f"
type textarea "x"
type textarea "fa"
type textarea "x"
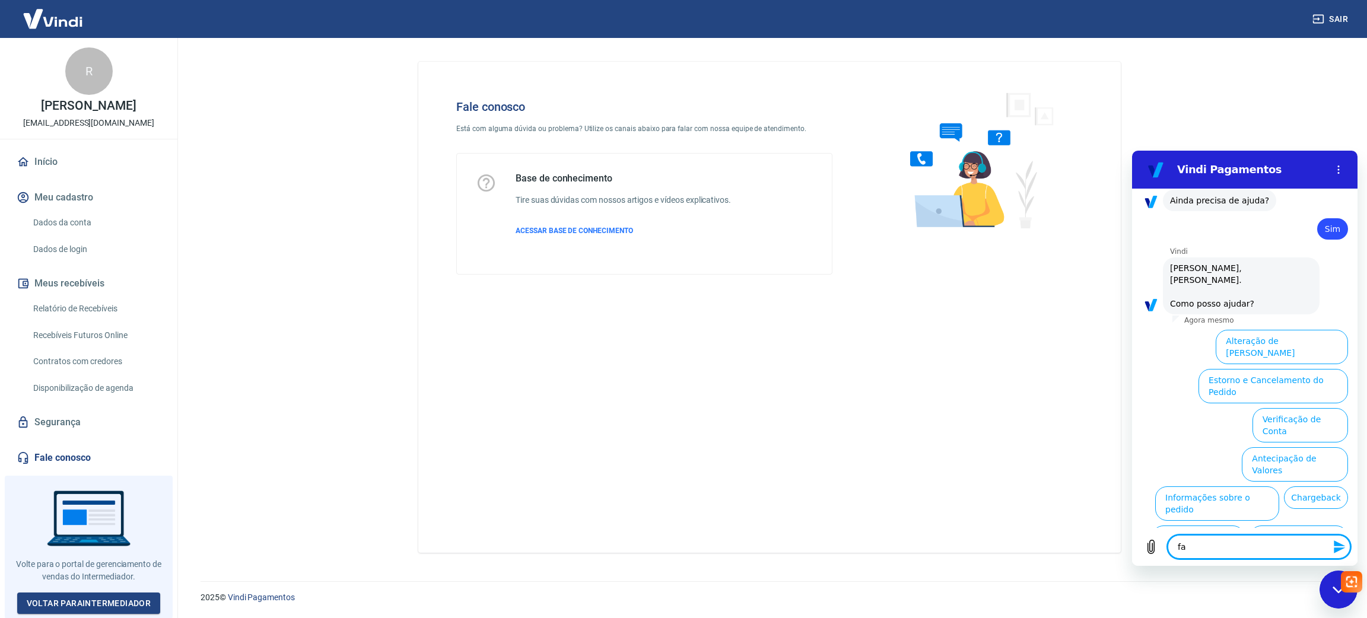
type textarea "fal"
type textarea "x"
type textarea "fala"
type textarea "x"
type textarea "falar"
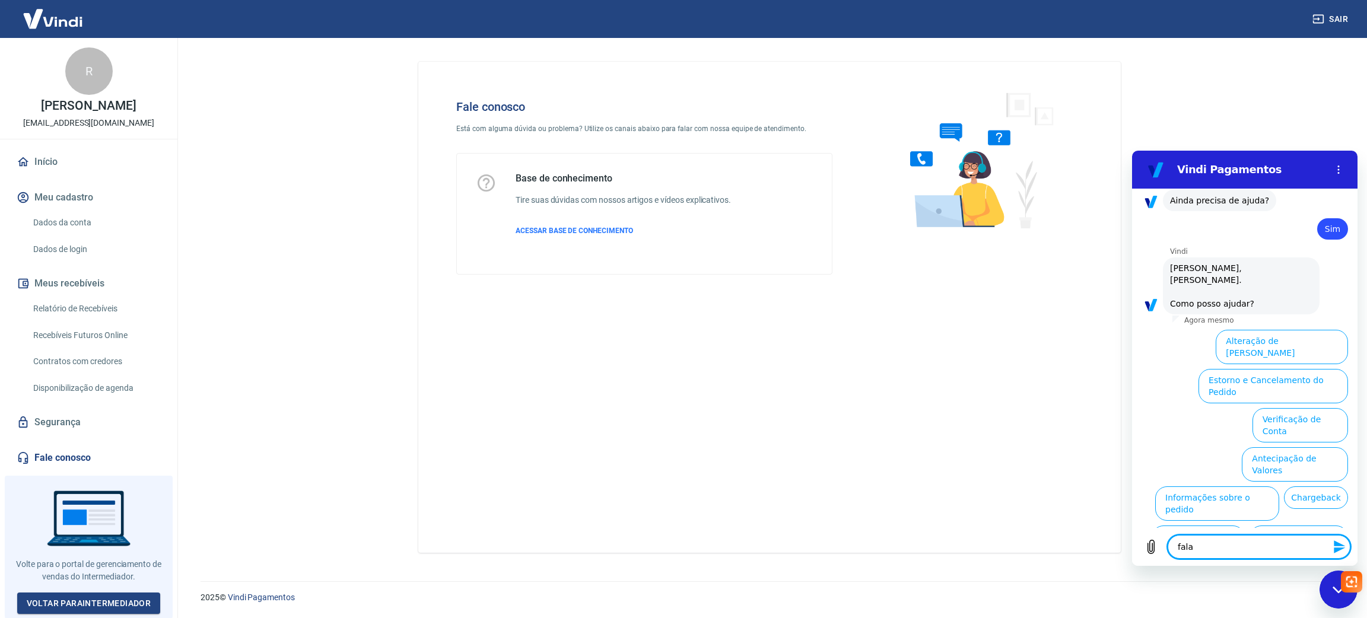
type textarea "x"
type textarea "falar"
type textarea "x"
type textarea "falar c"
type textarea "x"
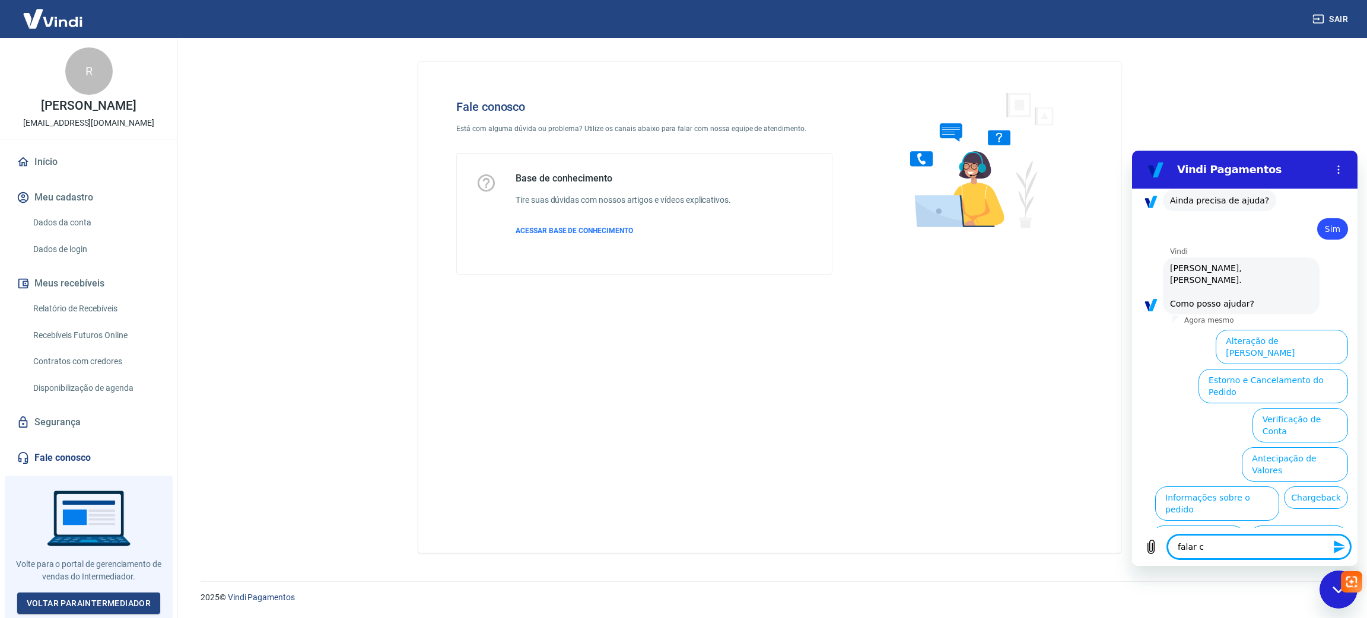
type textarea "falar co"
type textarea "x"
type textarea "falar com"
type textarea "x"
type textarea "falar com"
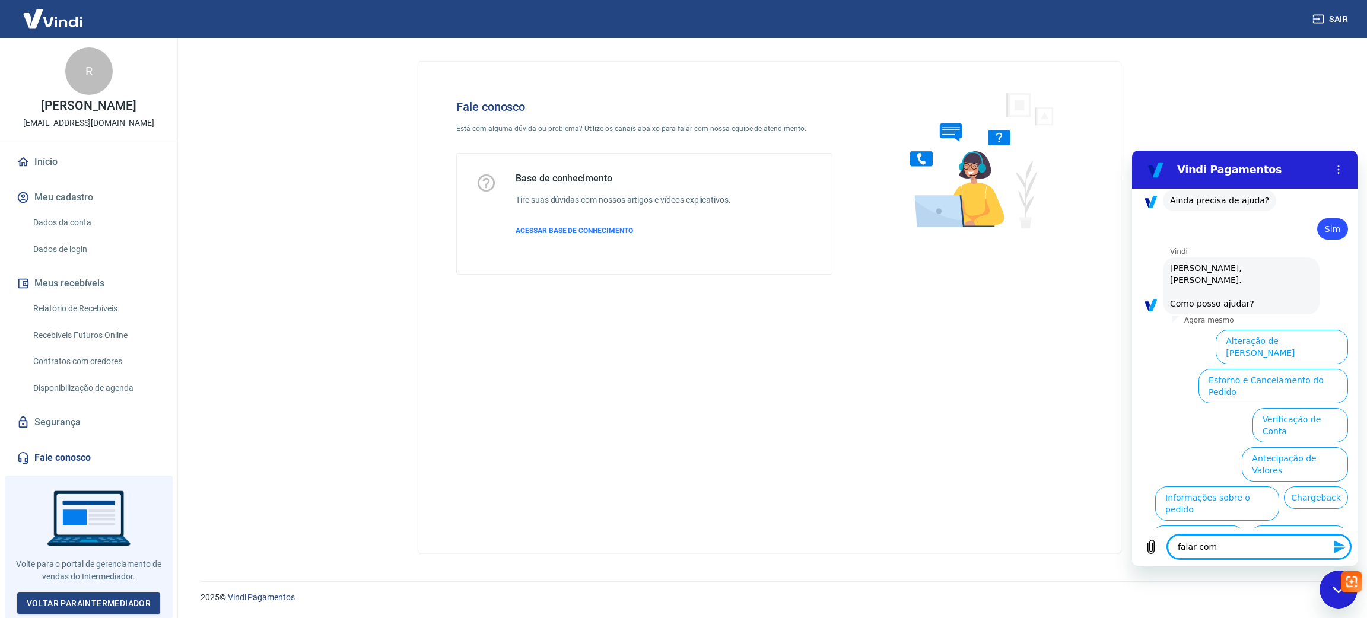
type textarea "x"
type textarea "falar com a"
type textarea "x"
type textarea "falar com at"
type textarea "x"
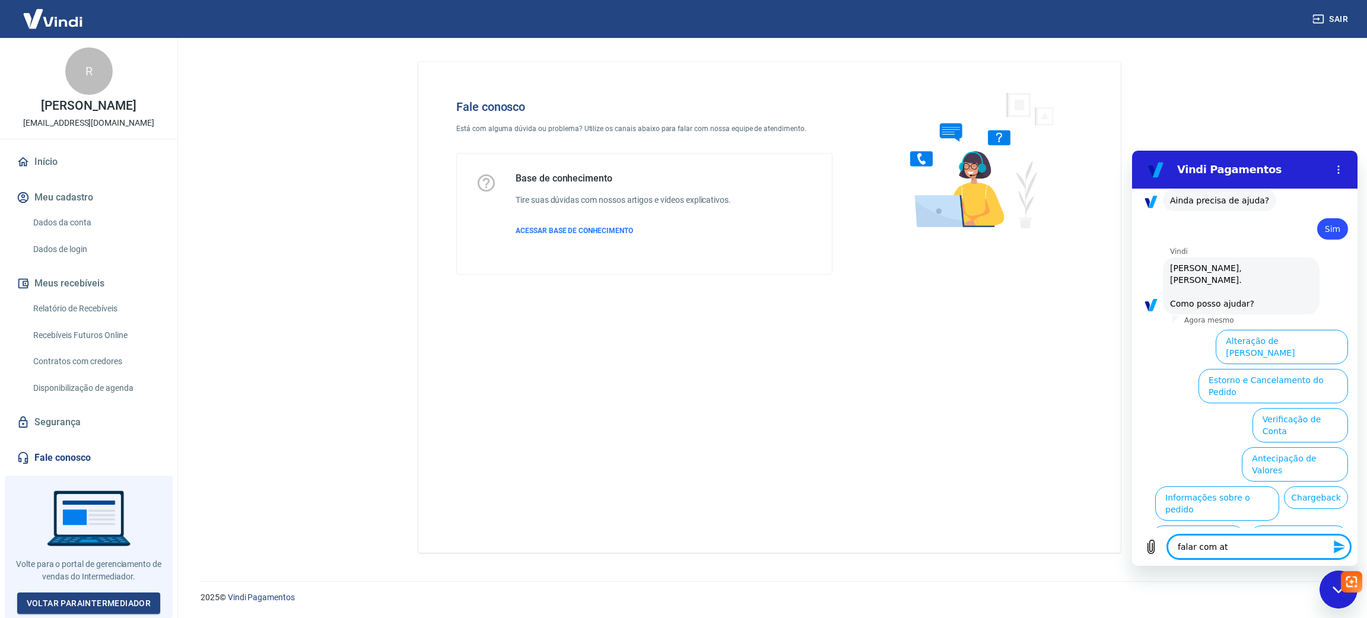
type textarea "falar com ate"
type textarea "x"
type textarea "falar com aten"
type textarea "x"
type textarea "falar com atend"
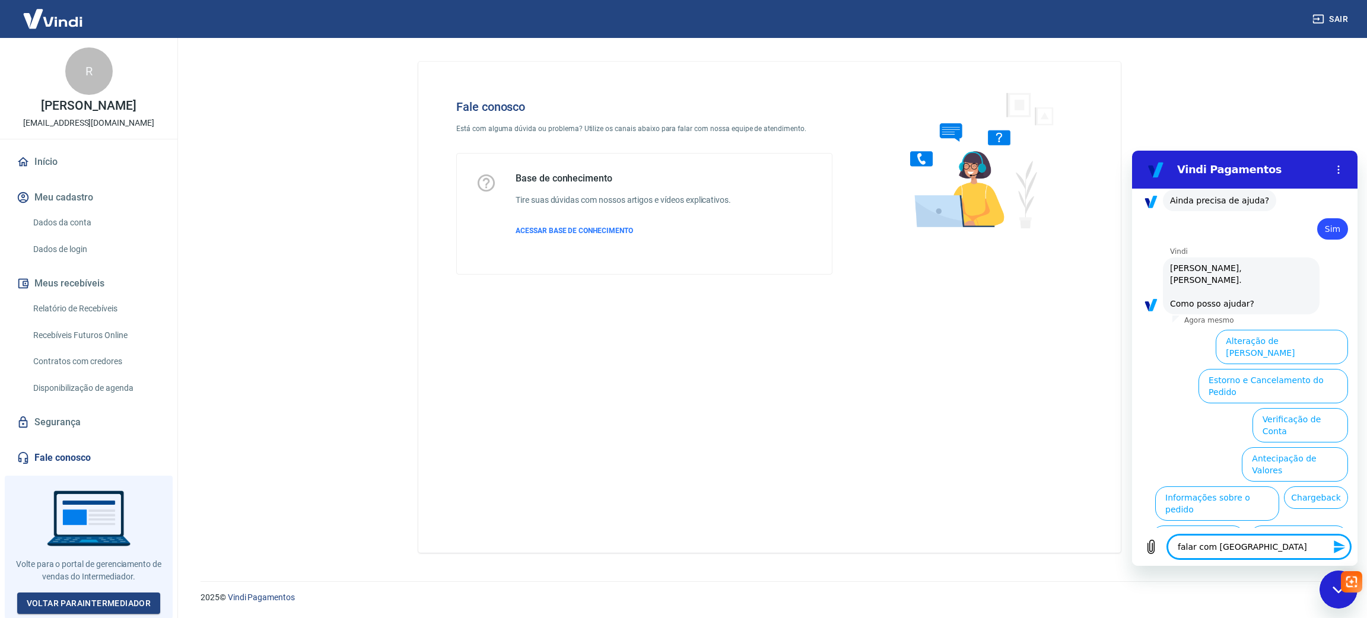
type textarea "x"
type textarea "falar com atendi"
type textarea "x"
type textarea "falar com atendim"
type textarea "x"
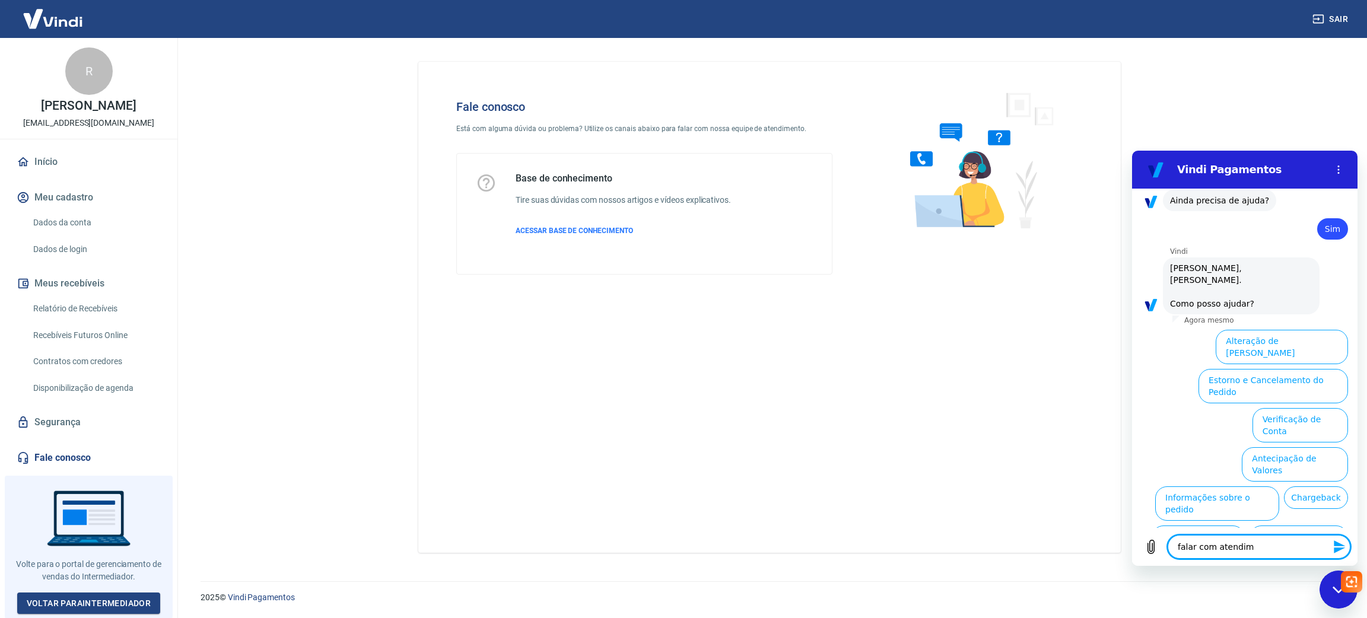
type textarea "falar com atendime"
type textarea "x"
type textarea "falar com atendimen"
type textarea "x"
type textarea "falar com atendiment"
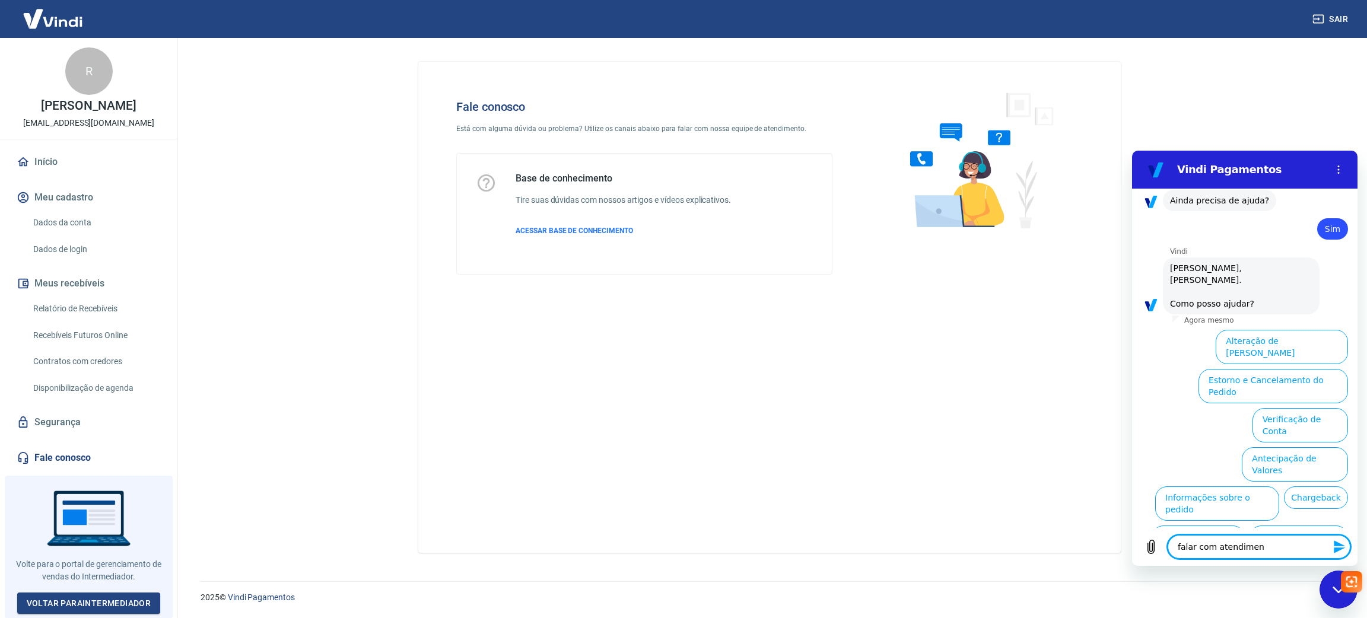
type textarea "x"
type textarea "falar com atendimento"
type textarea "x"
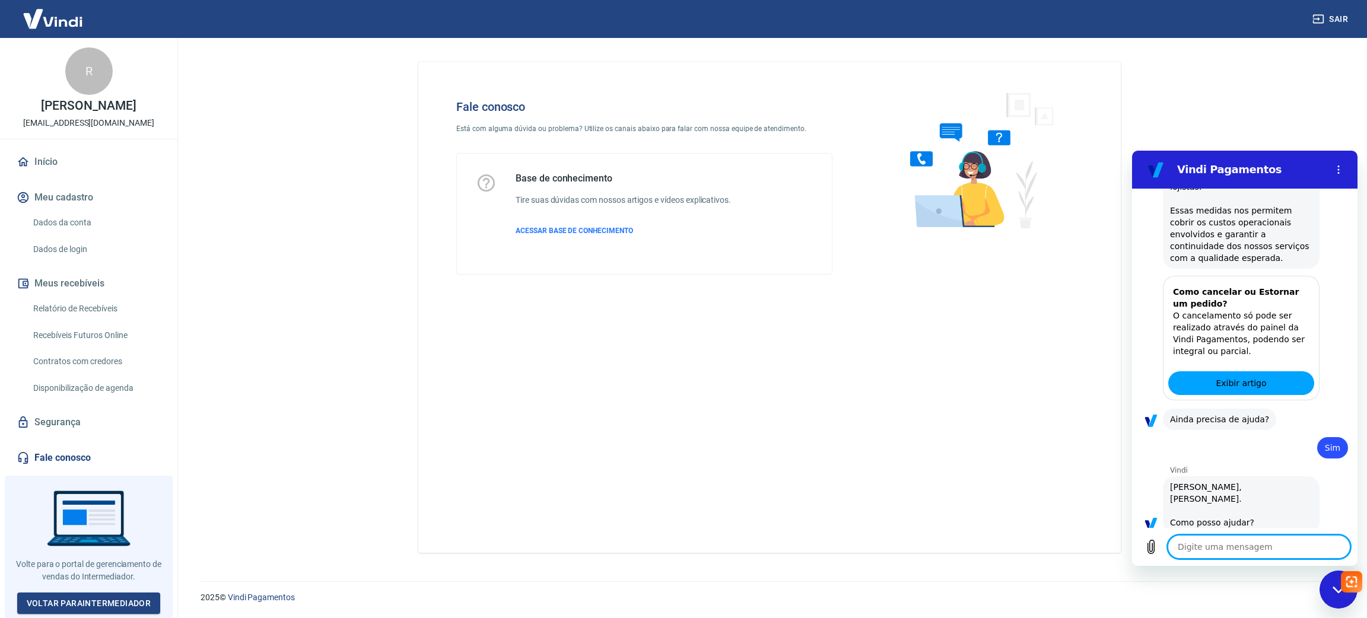
type textarea "x"
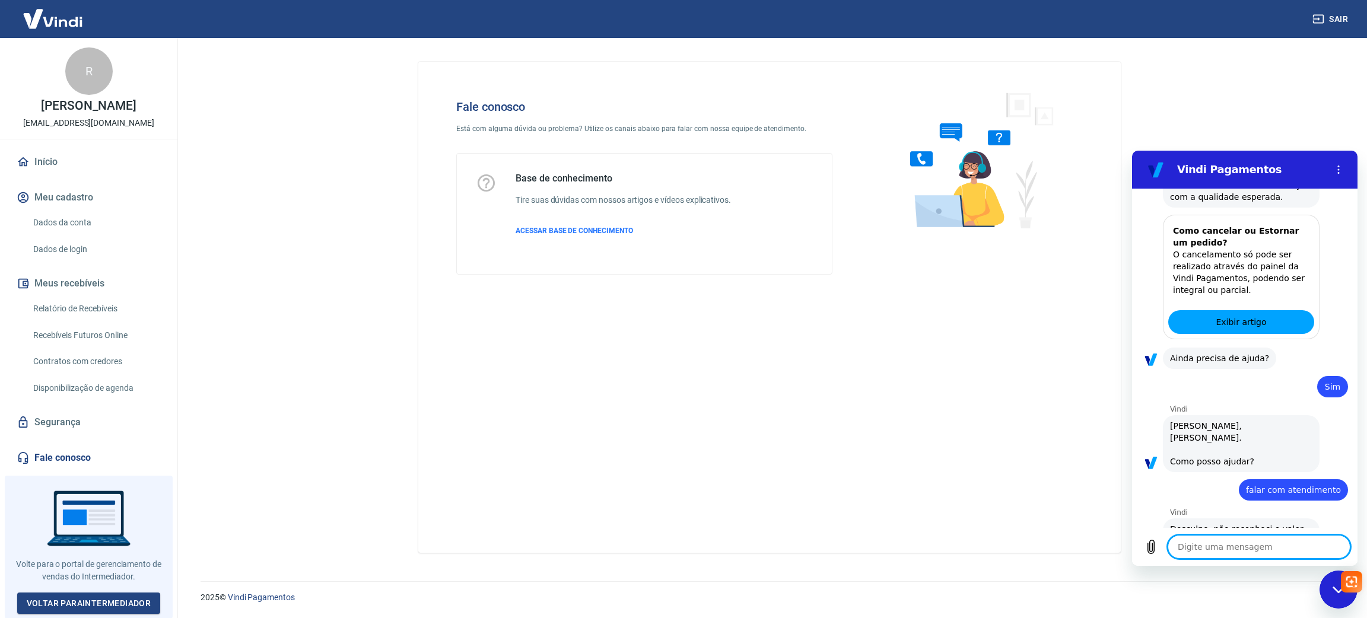
scroll to position [700, 0]
type textarea "a"
type textarea "x"
type textarea "at"
type textarea "x"
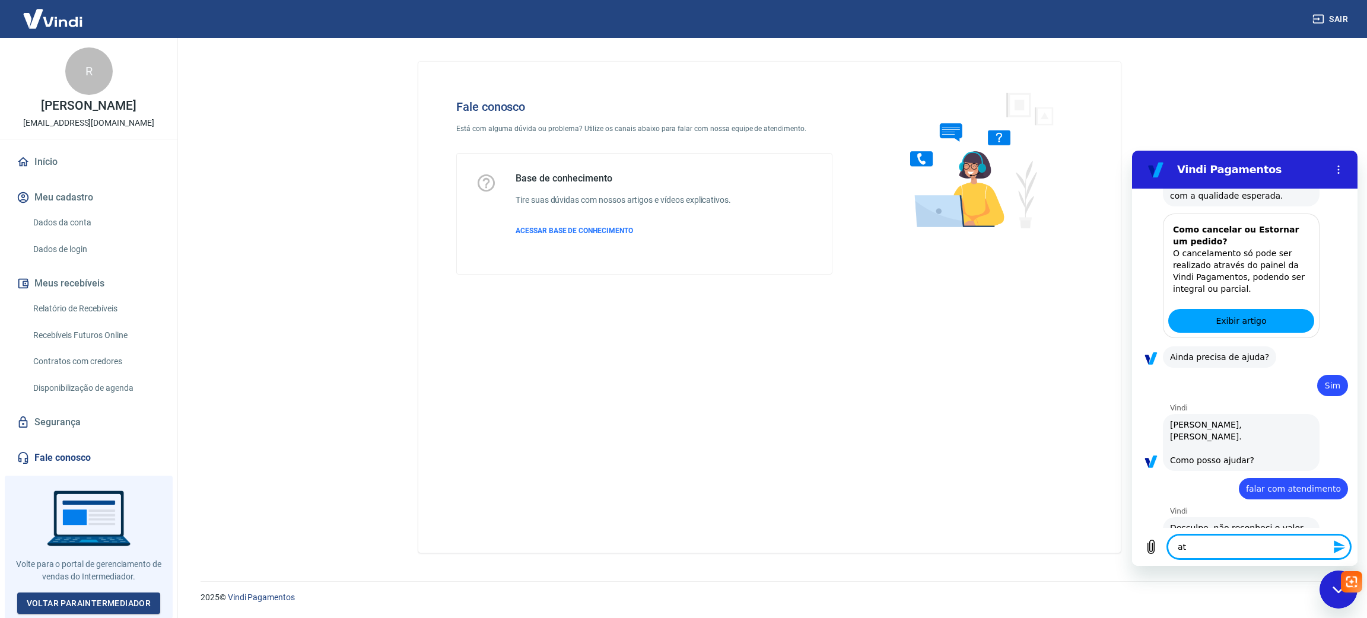
type textarea "ate"
type textarea "x"
type textarea "aten"
type textarea "x"
type textarea "atend"
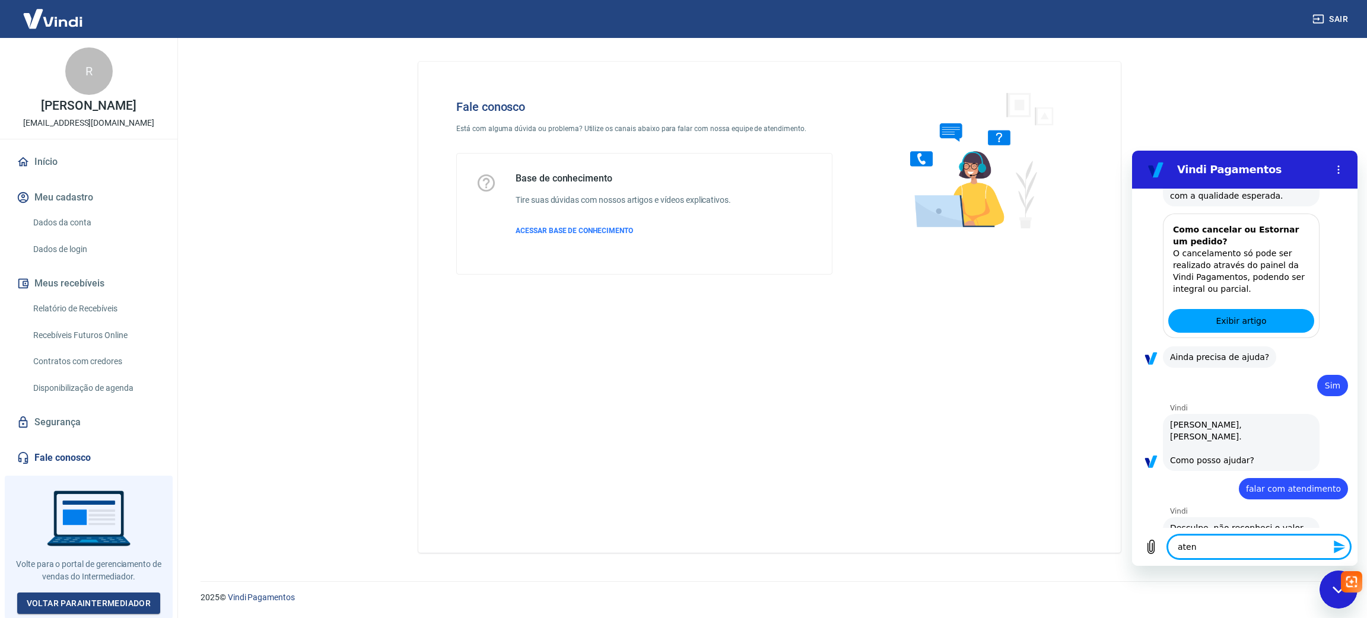
type textarea "x"
type textarea "atende"
type textarea "x"
type textarea "atend"
type textarea "x"
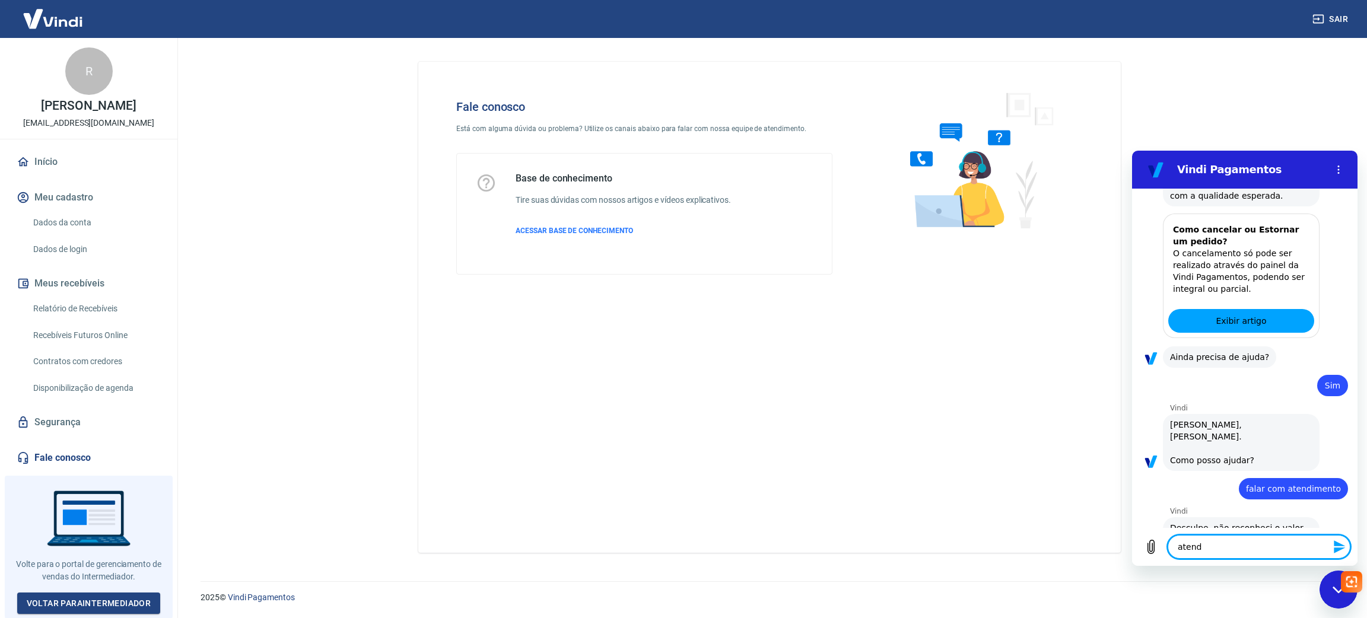
type textarea "aten"
type textarea "x"
type textarea "atend"
type textarea "x"
type textarea "atende"
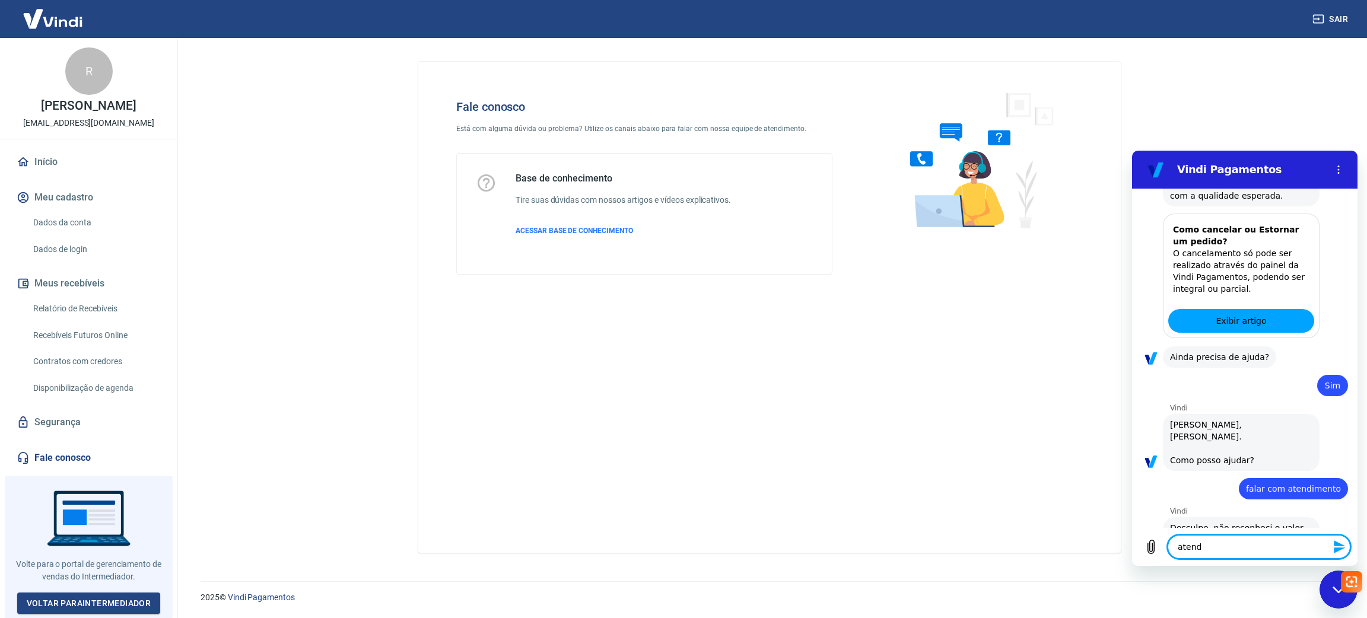
type textarea "x"
type textarea "atenden"
type textarea "x"
type textarea "atendent"
type textarea "x"
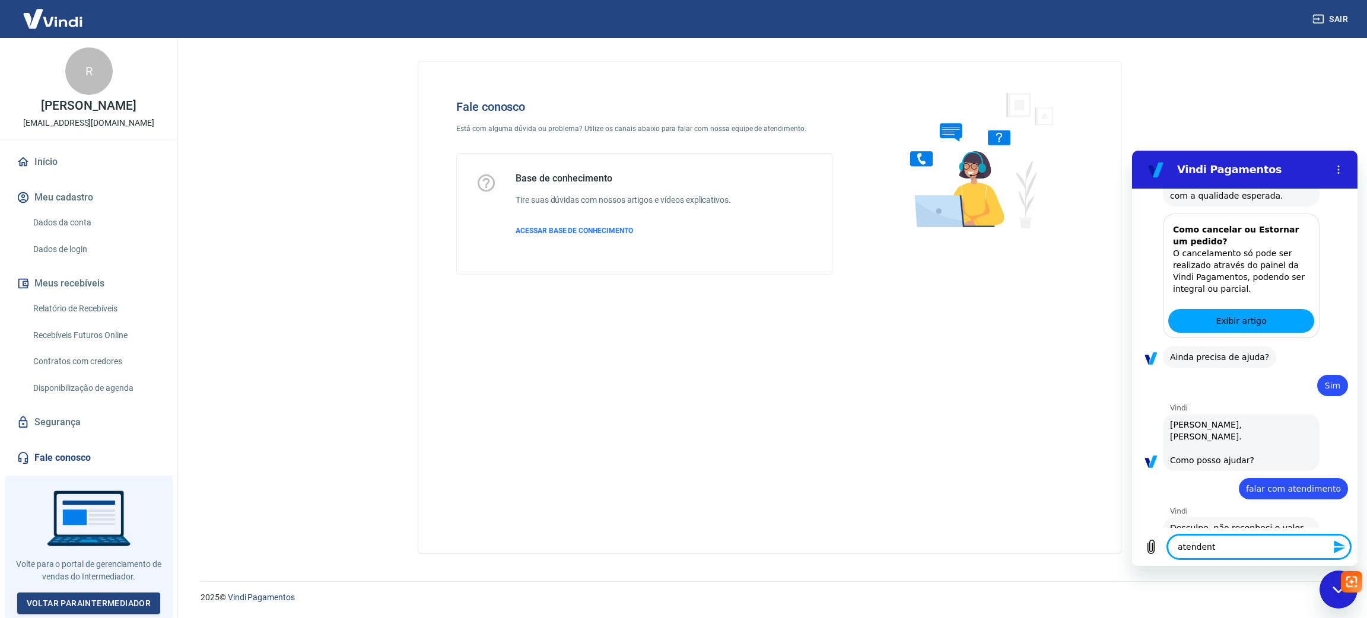
type textarea "atendente"
type textarea "x"
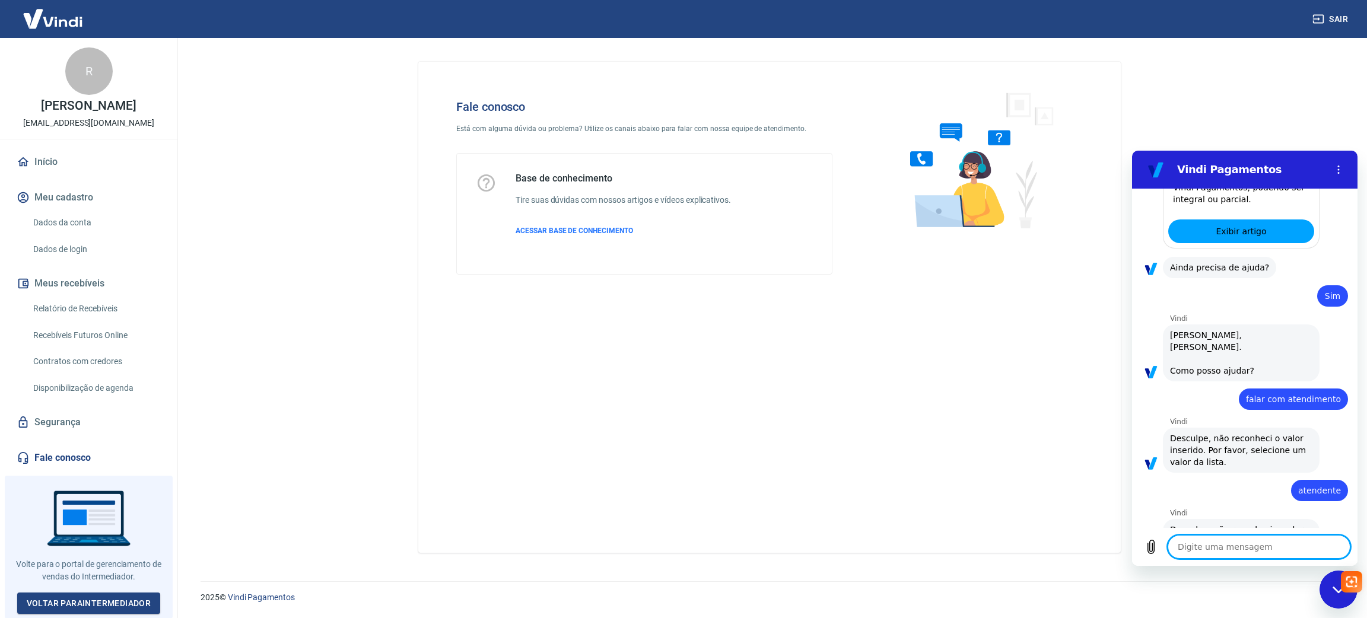
scroll to position [792, 0]
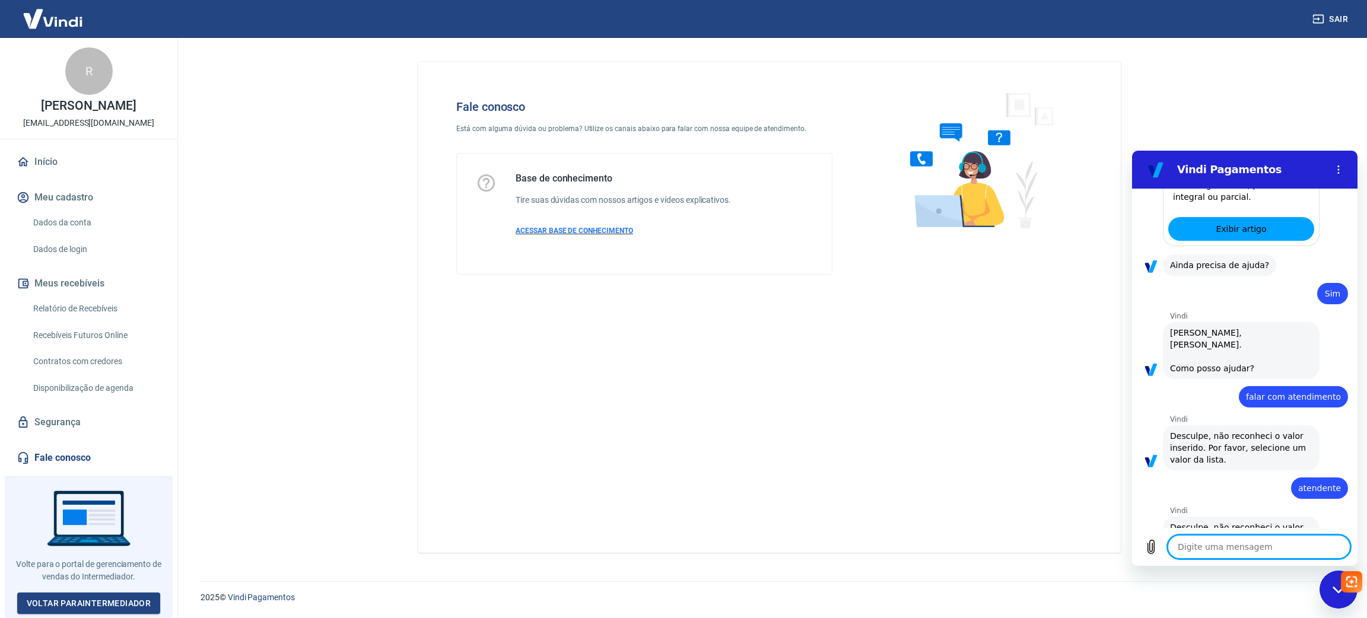
click at [596, 236] on p "ACESSAR BASE DE CONHECIMENTO" at bounding box center [622, 230] width 215 height 11
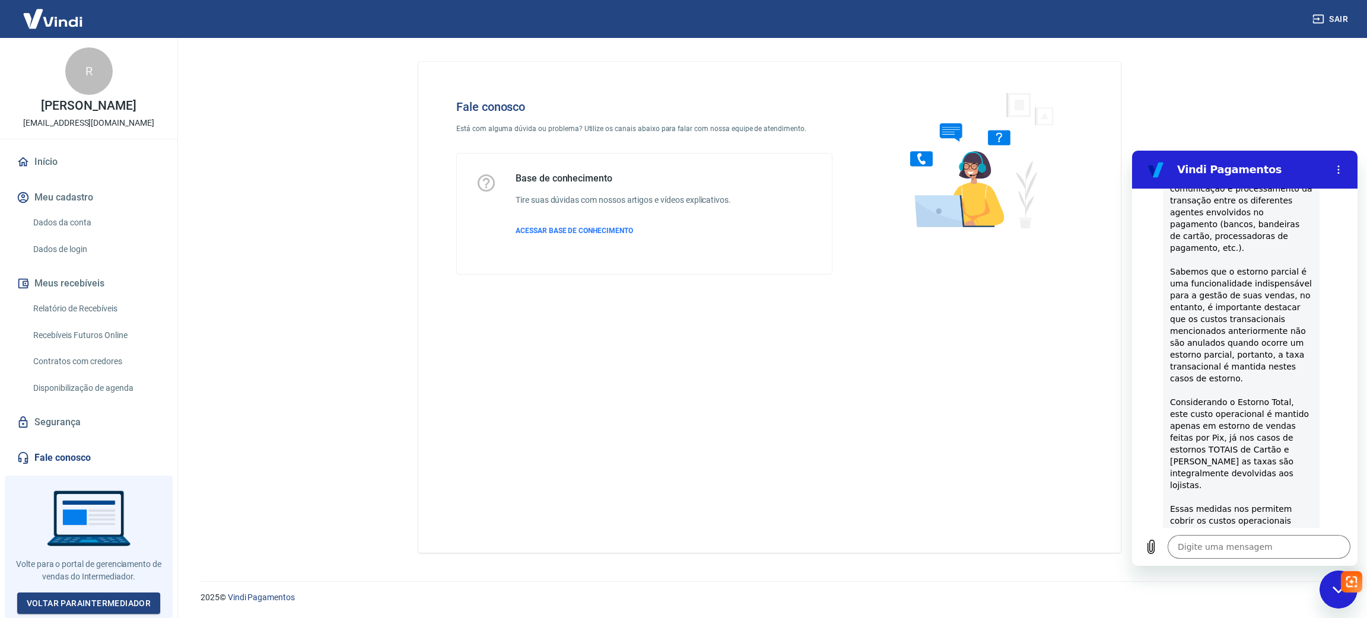
scroll to position [340, 0]
click at [1247, 396] on span "Quando você realiza uma venda, seja por cartão de crédito, boleto bancário ou P…" at bounding box center [1241, 342] width 142 height 439
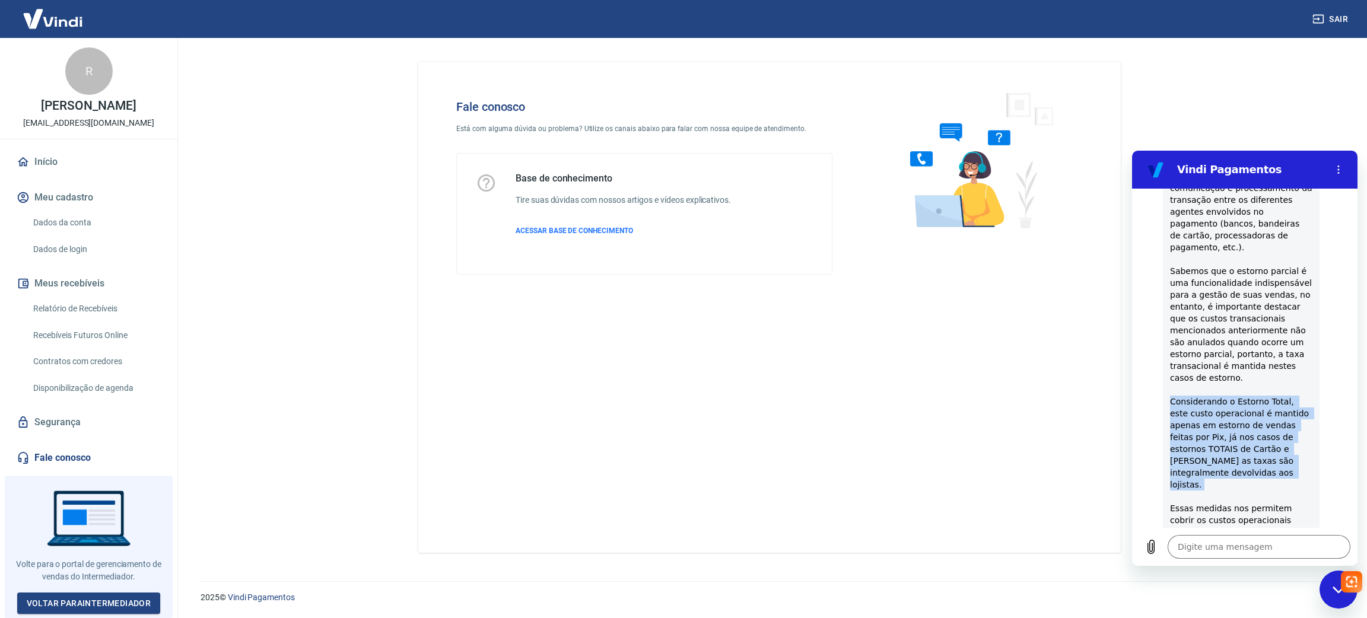
click at [1247, 396] on span "Quando você realiza uma venda, seja por cartão de crédito, boleto bancário ou P…" at bounding box center [1241, 342] width 142 height 439
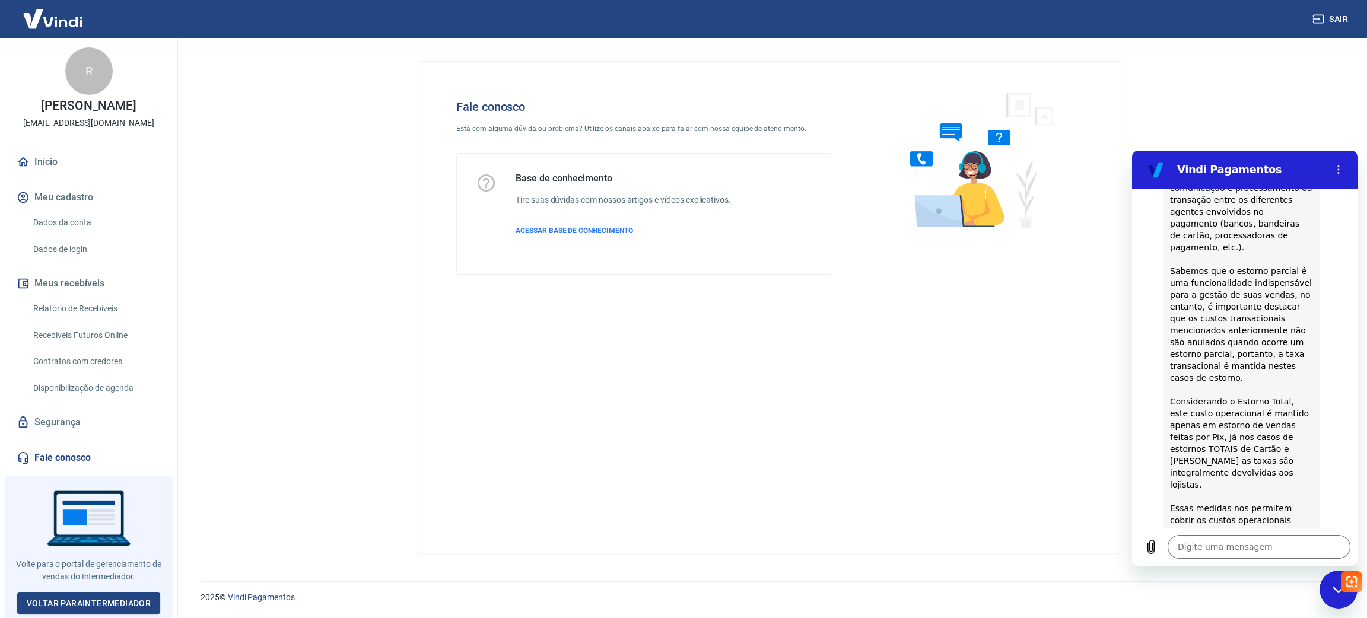
click at [1323, 594] on div "Fechar janela de mensagens" at bounding box center [1338, 590] width 36 height 36
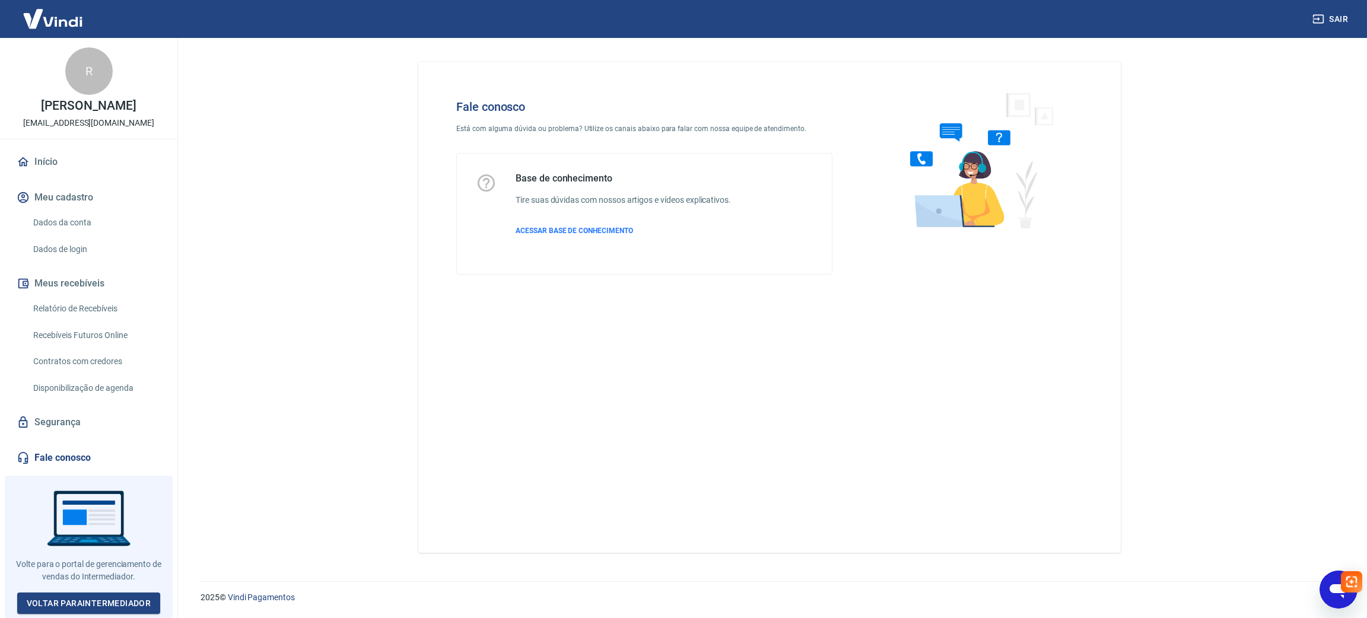
click at [1323, 594] on div "Abrir janela de mensagens" at bounding box center [1338, 590] width 36 height 36
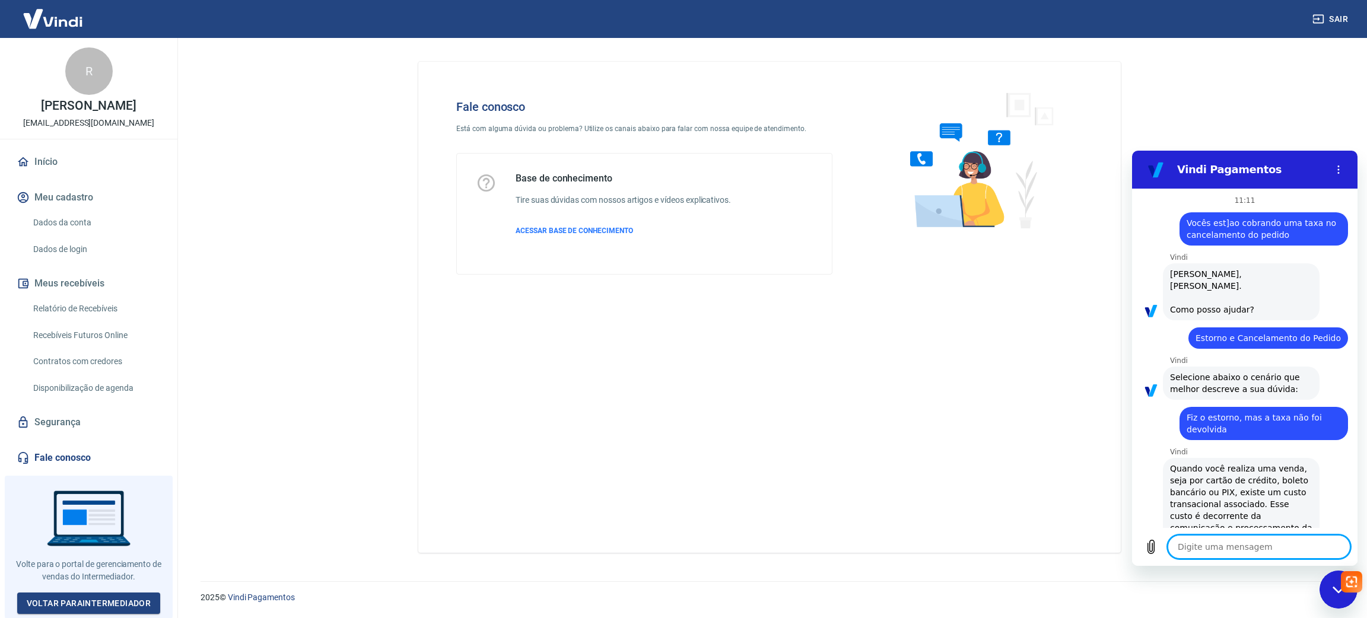
scroll to position [792, 0]
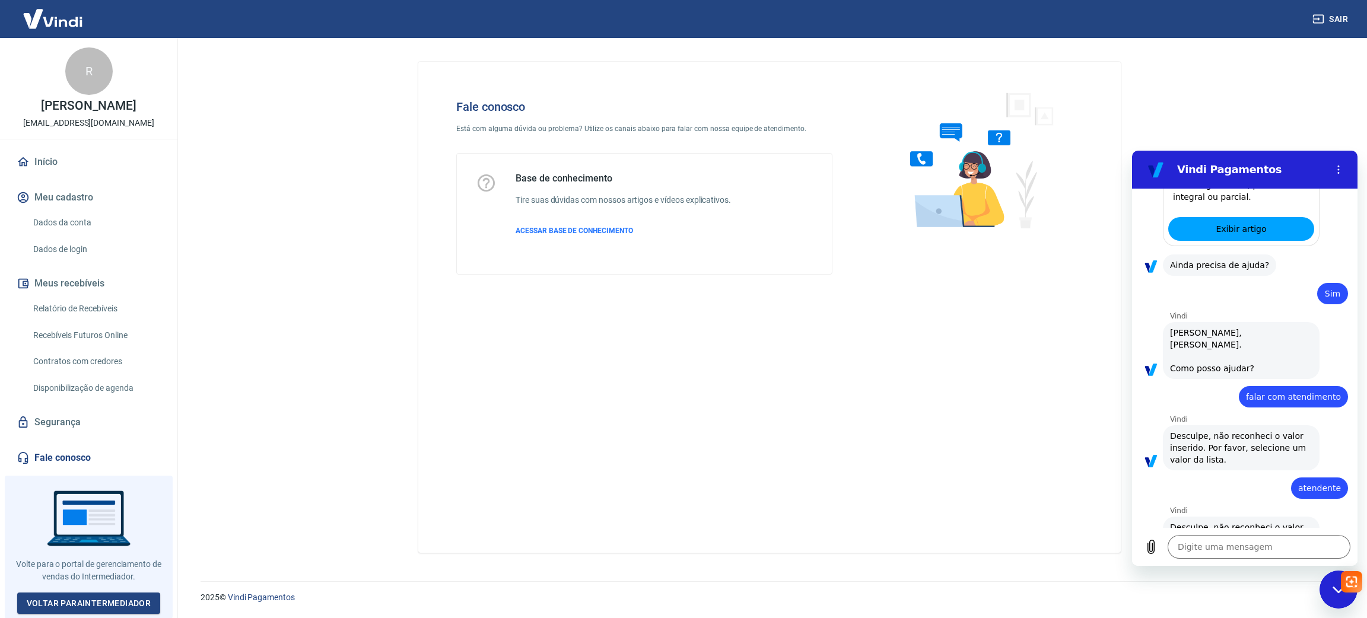
click at [1323, 599] on div "Fechar janela de mensagens" at bounding box center [1338, 590] width 36 height 36
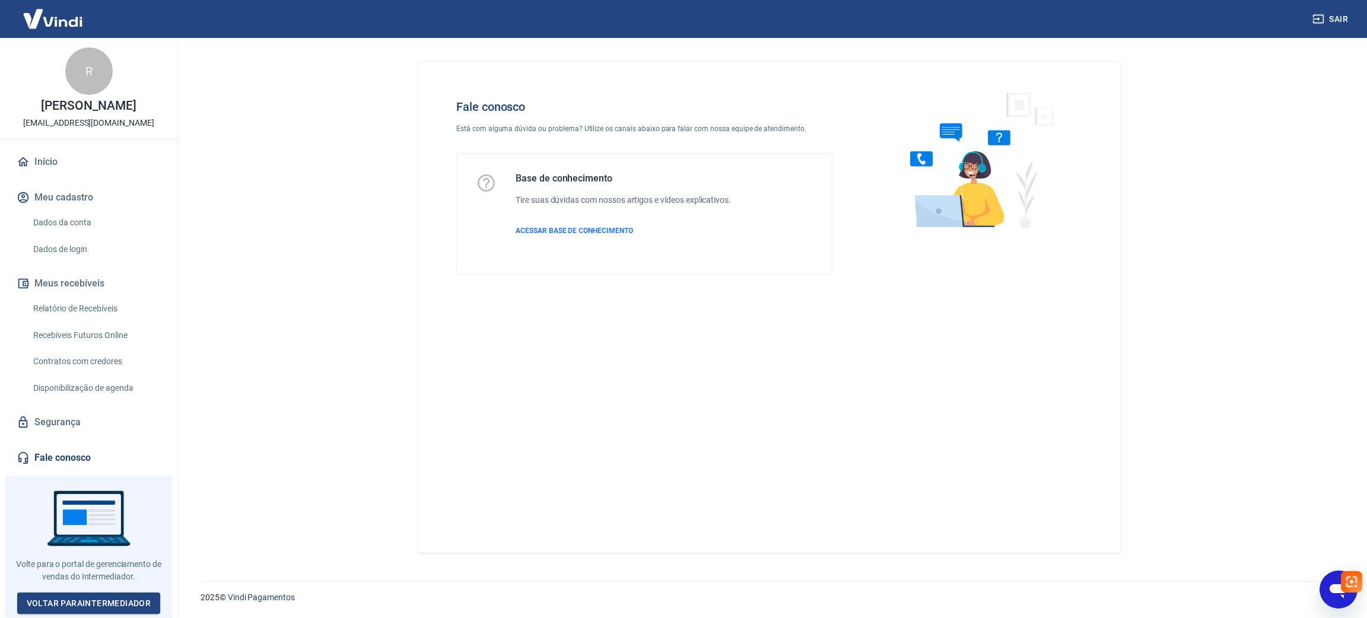
type textarea "x"
